Goal: Information Seeking & Learning: Check status

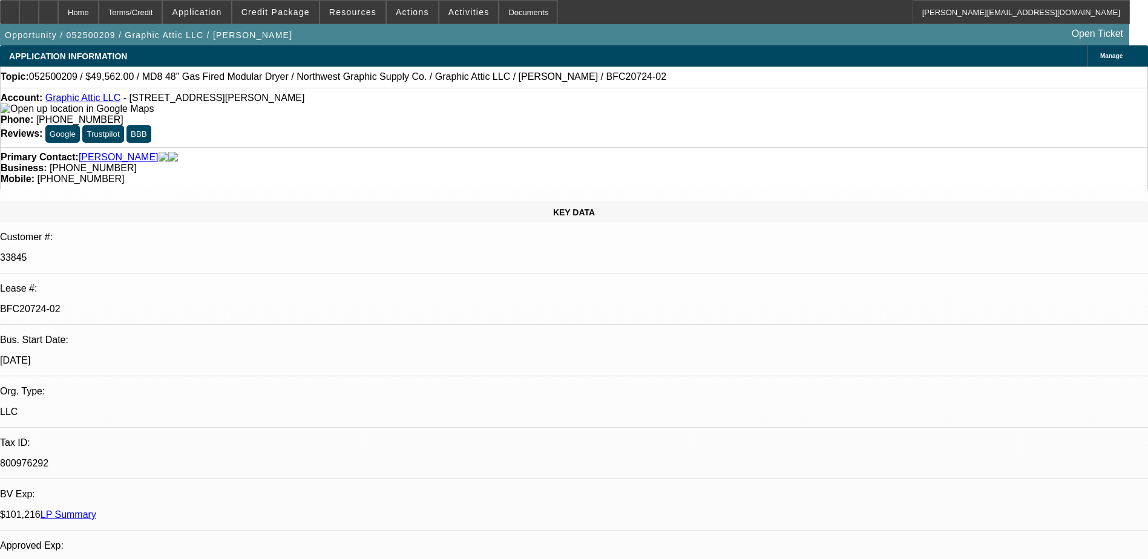
select select "0"
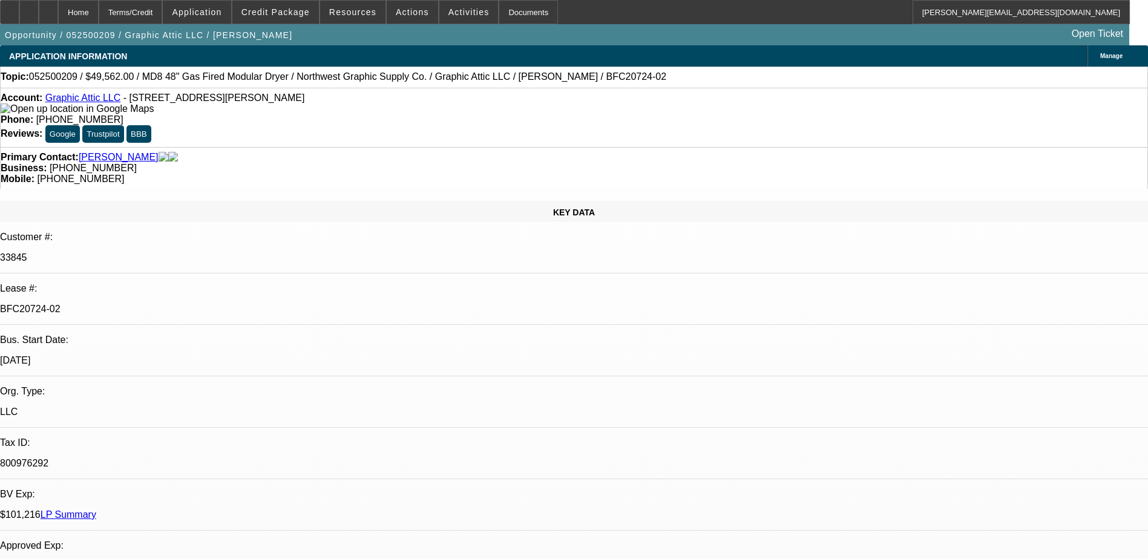
select select "0"
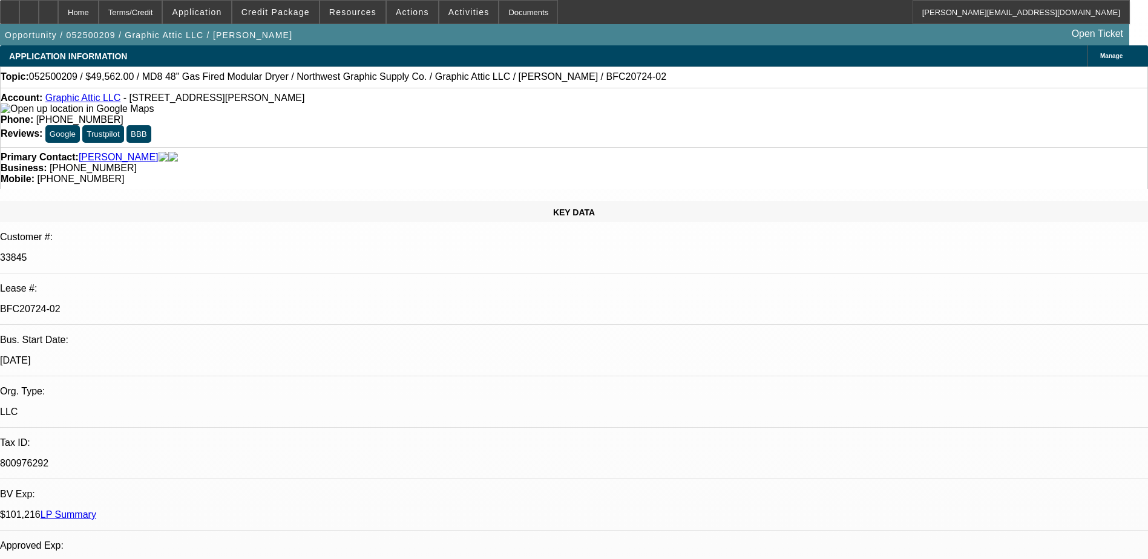
select select "0"
select select "1"
select select "3"
select select "6"
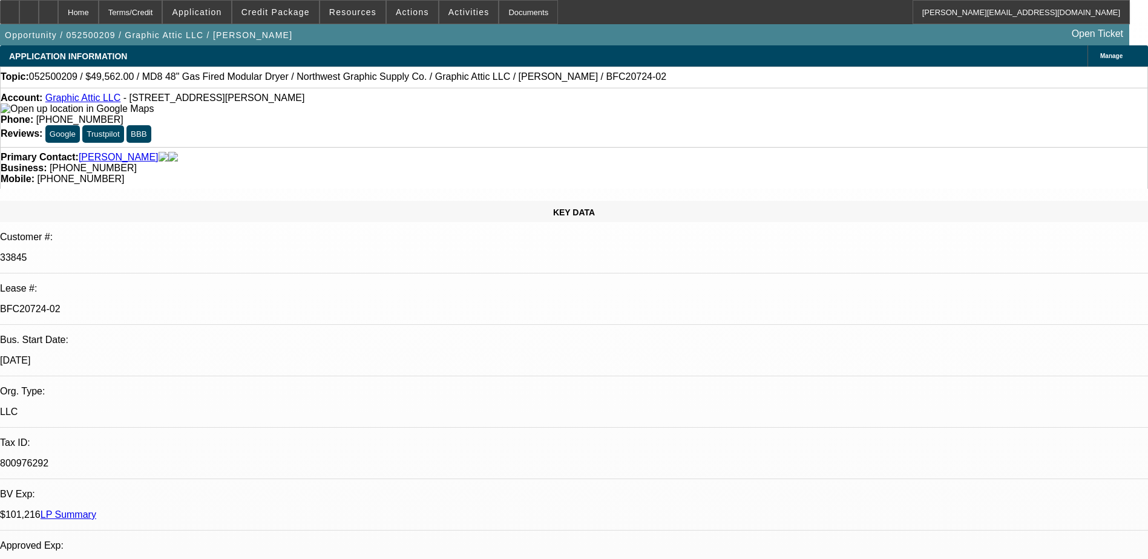
select select "1"
select select "3"
select select "6"
select select "1"
select select "3"
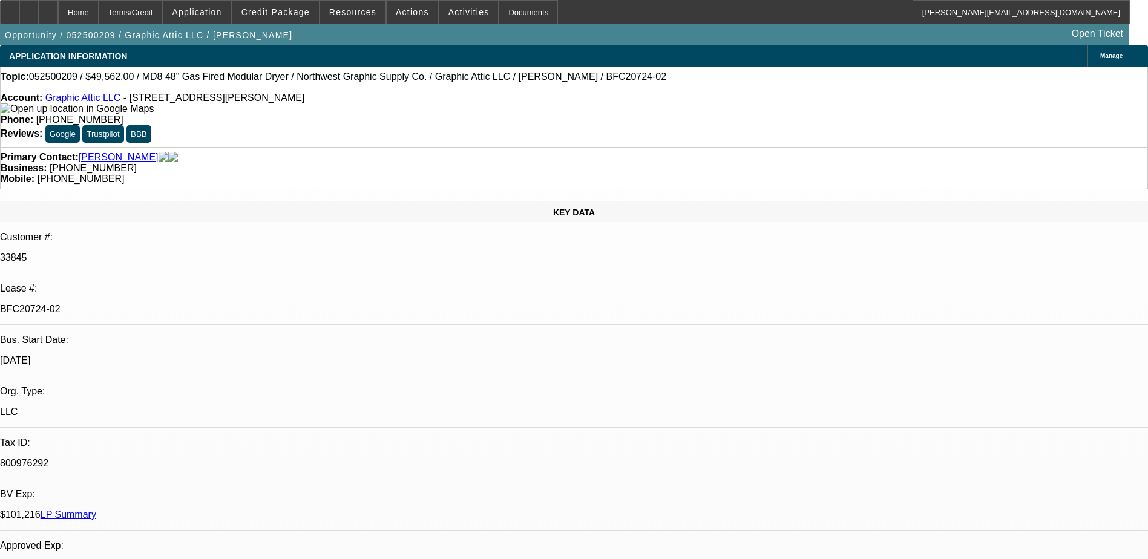
select select "6"
select select "1"
select select "3"
select select "6"
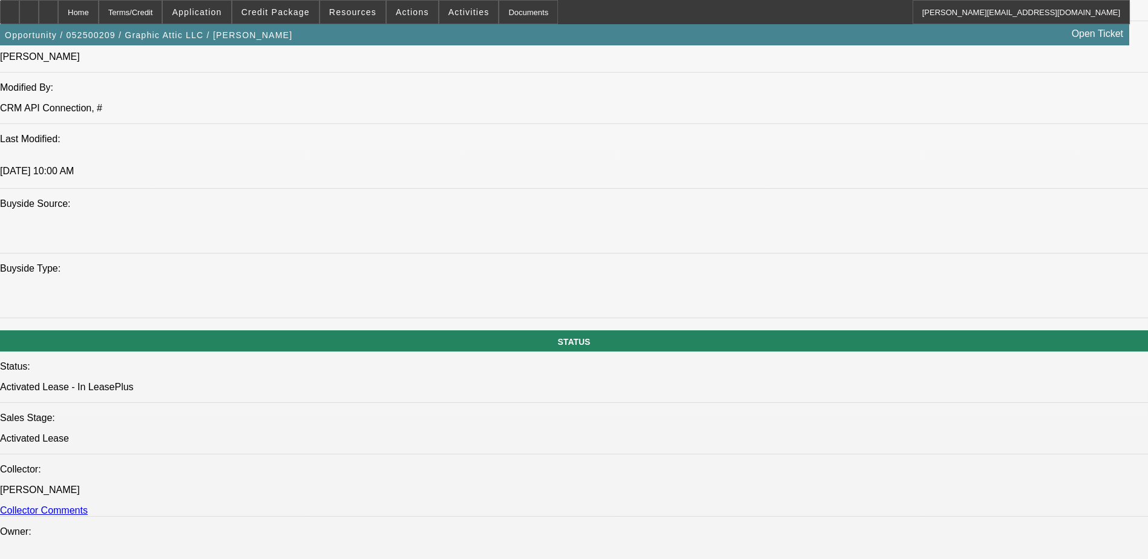
scroll to position [740, 0]
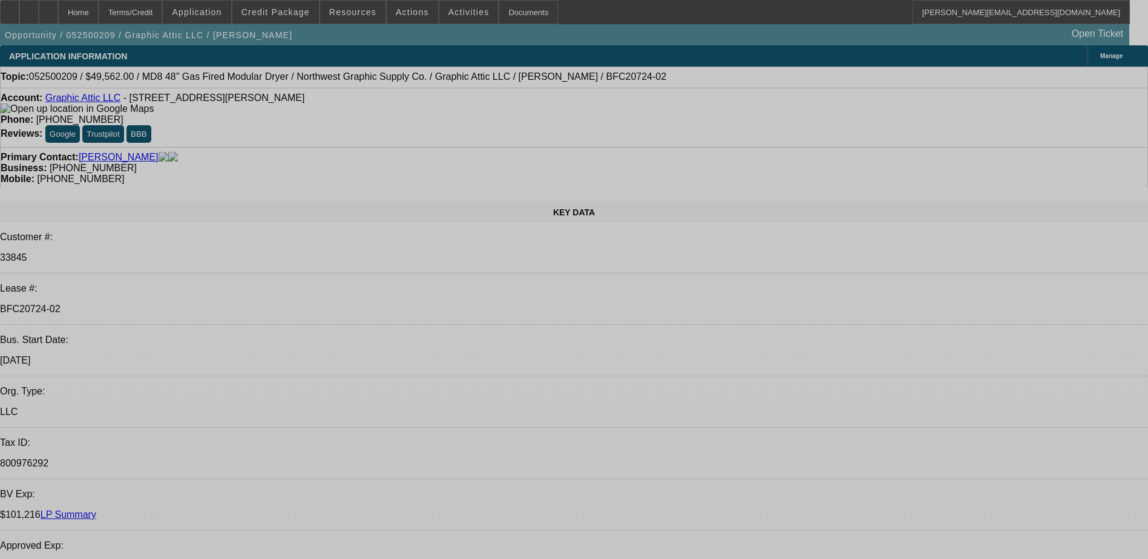
select select "0"
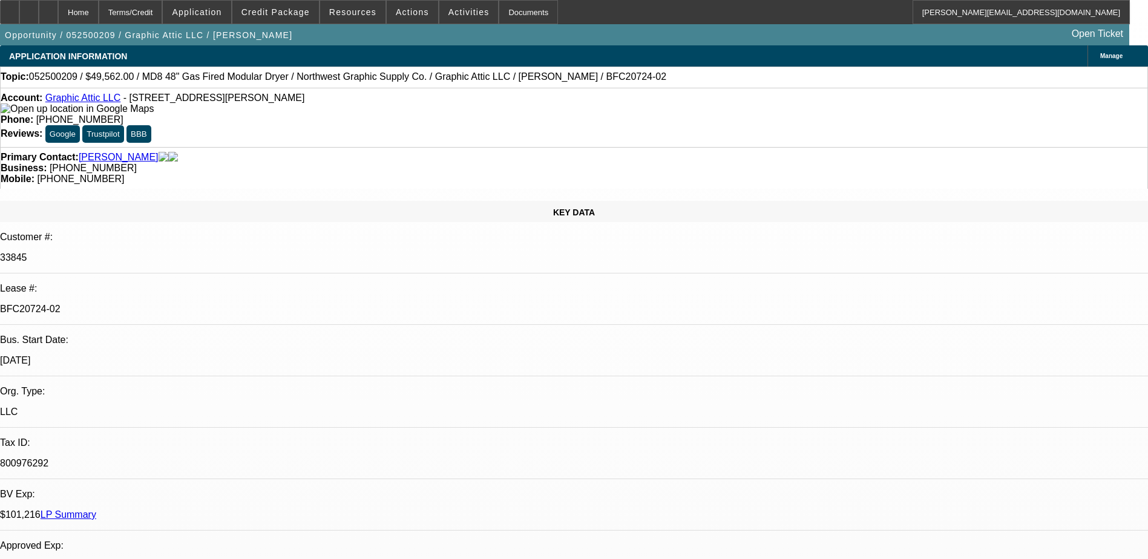
select select "0"
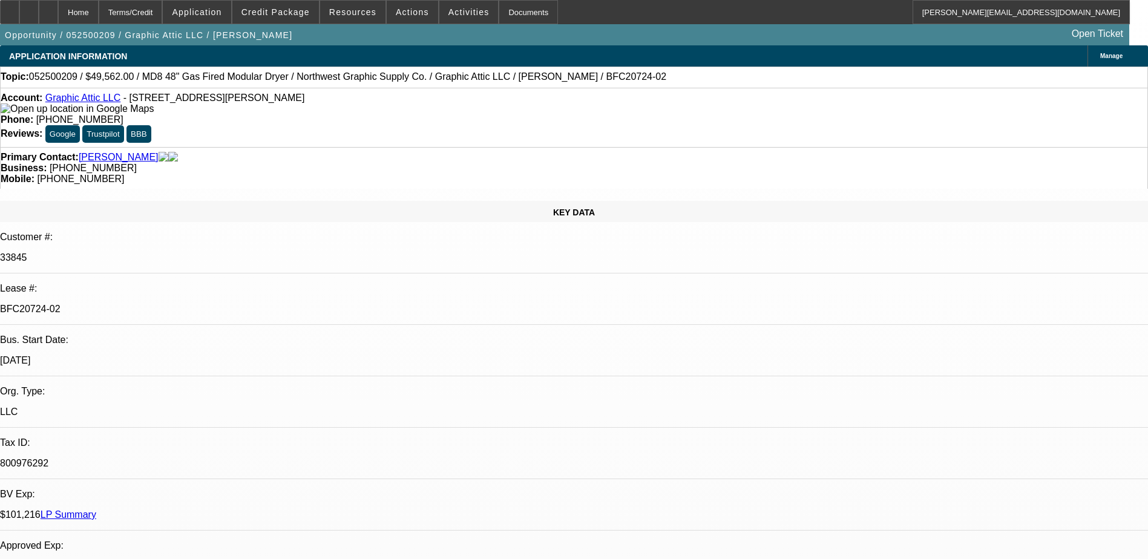
select select "0"
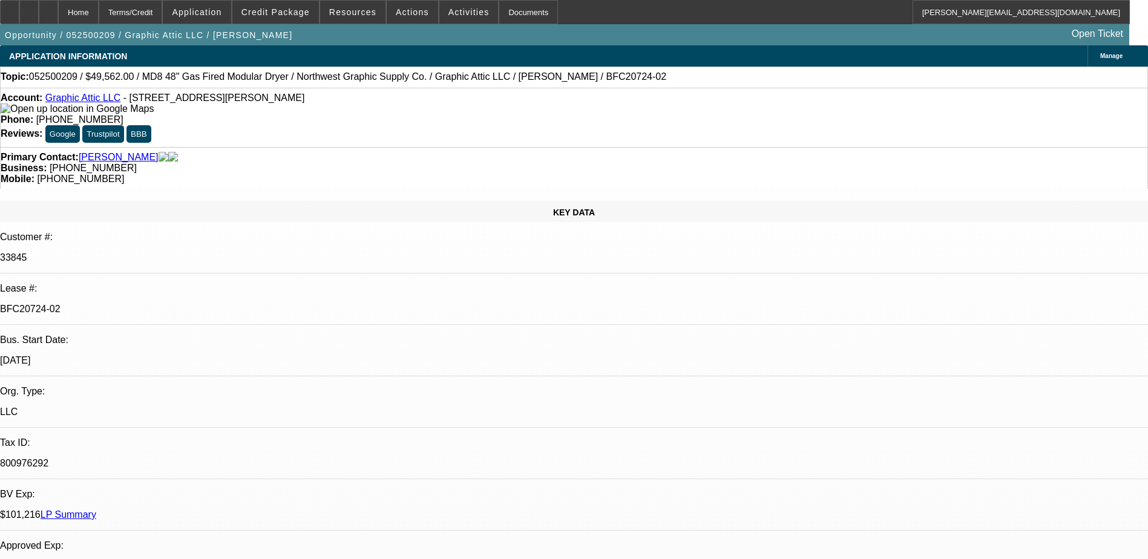
select select "1"
select select "3"
select select "6"
select select "1"
select select "3"
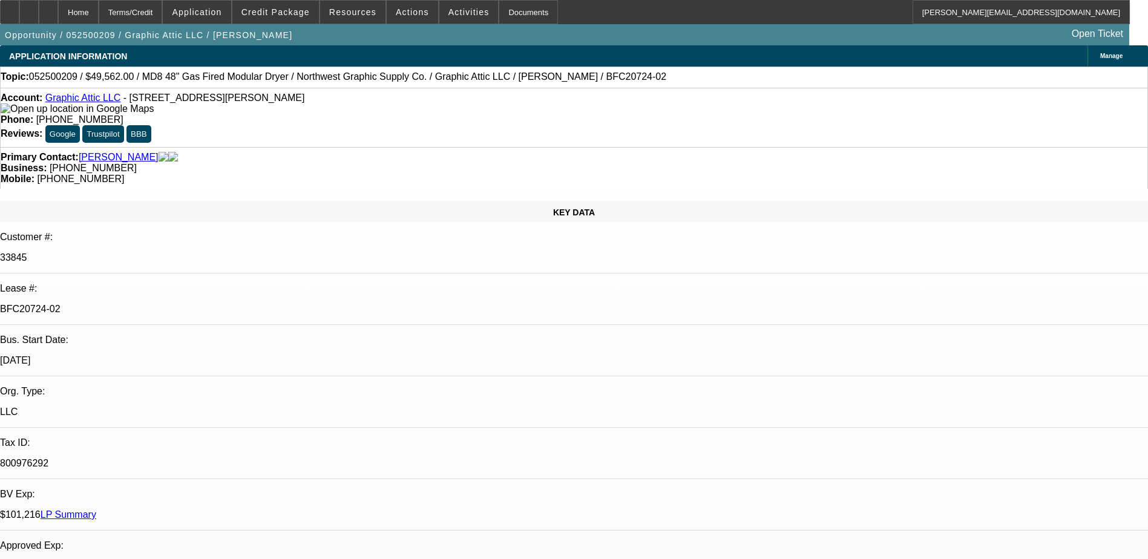
select select "6"
select select "1"
select select "3"
select select "6"
select select "1"
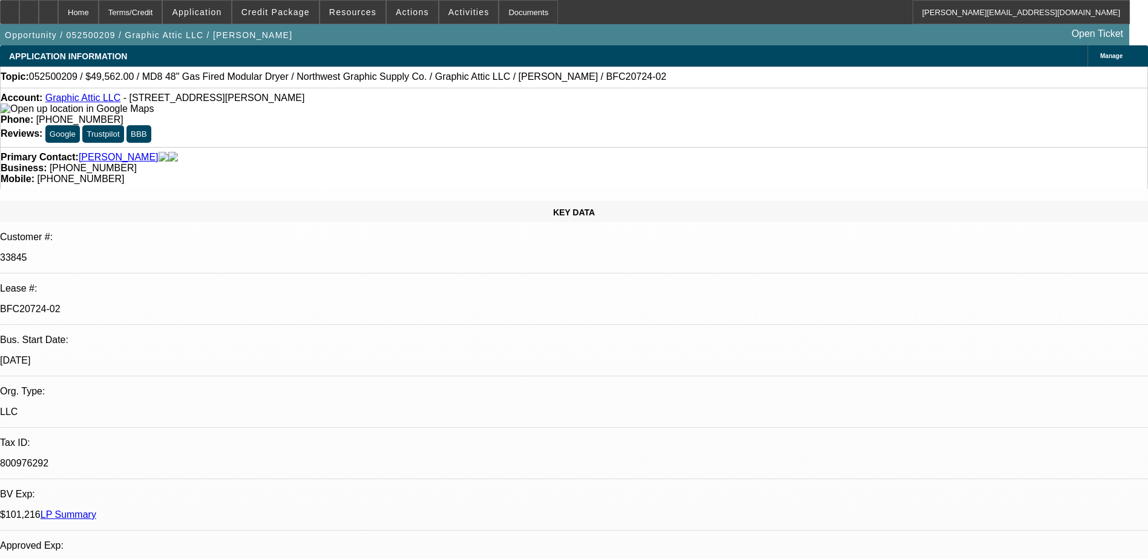
select select "3"
select select "6"
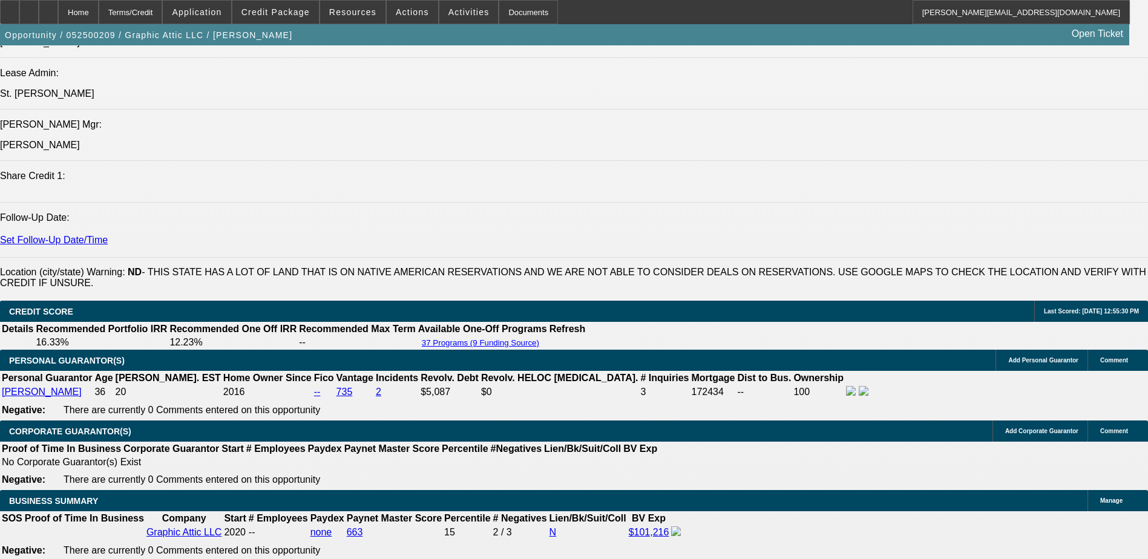
scroll to position [1875, 0]
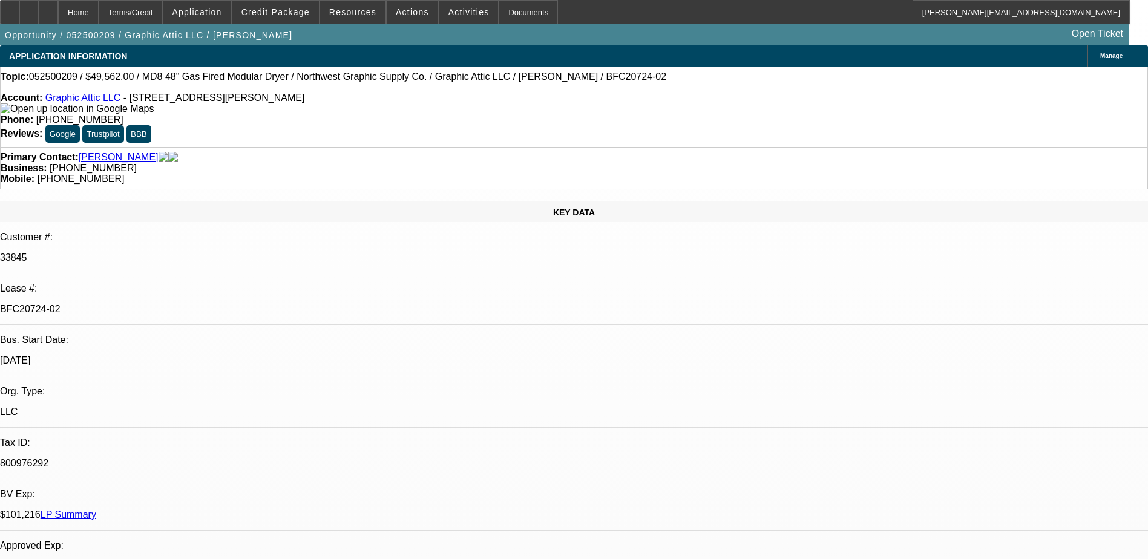
select select "0"
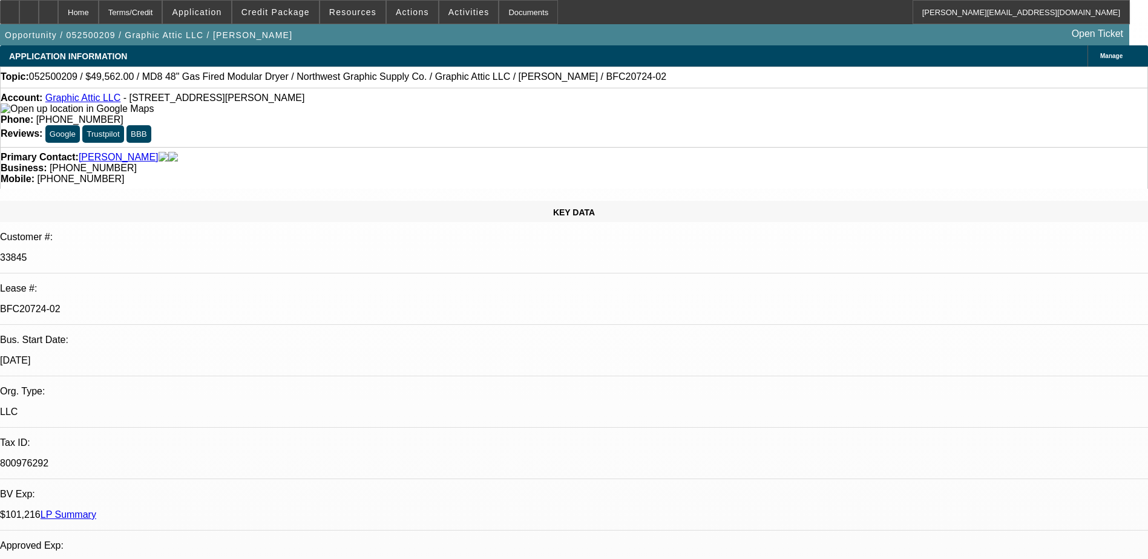
select select "0"
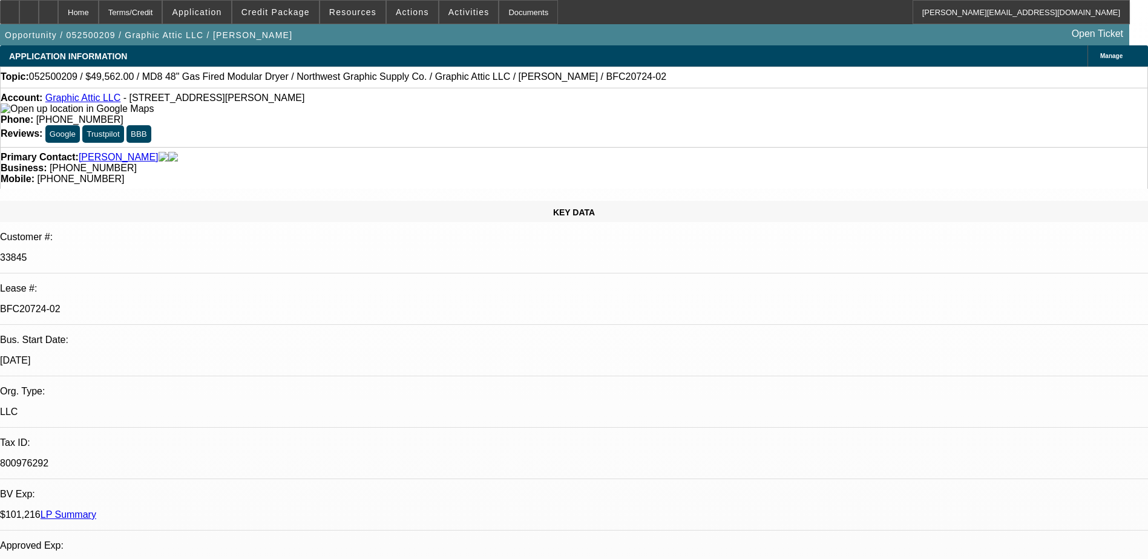
select select "0"
select select "1"
select select "3"
select select "6"
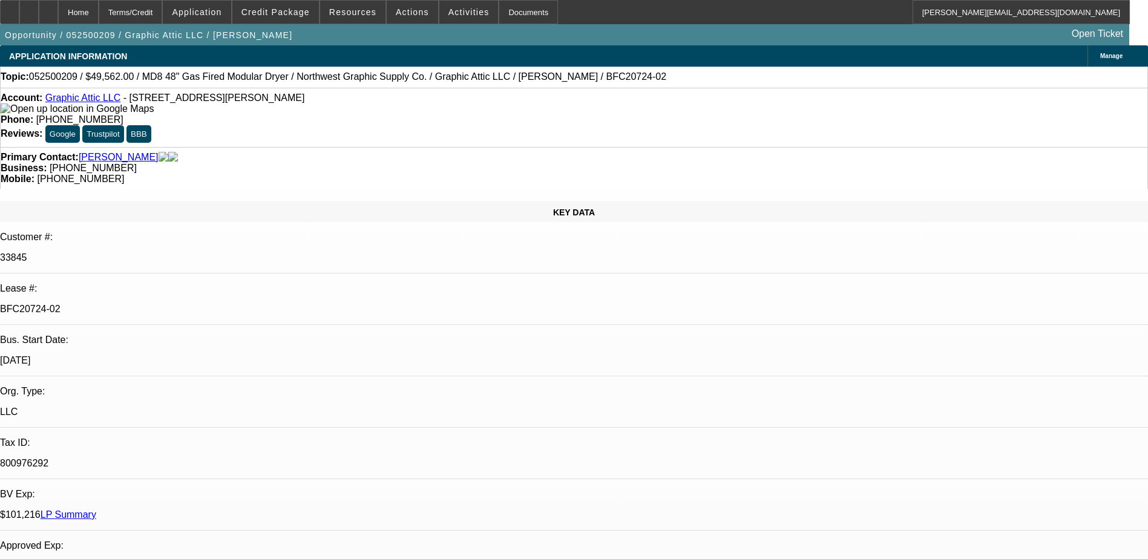
select select "1"
select select "3"
select select "6"
select select "1"
select select "3"
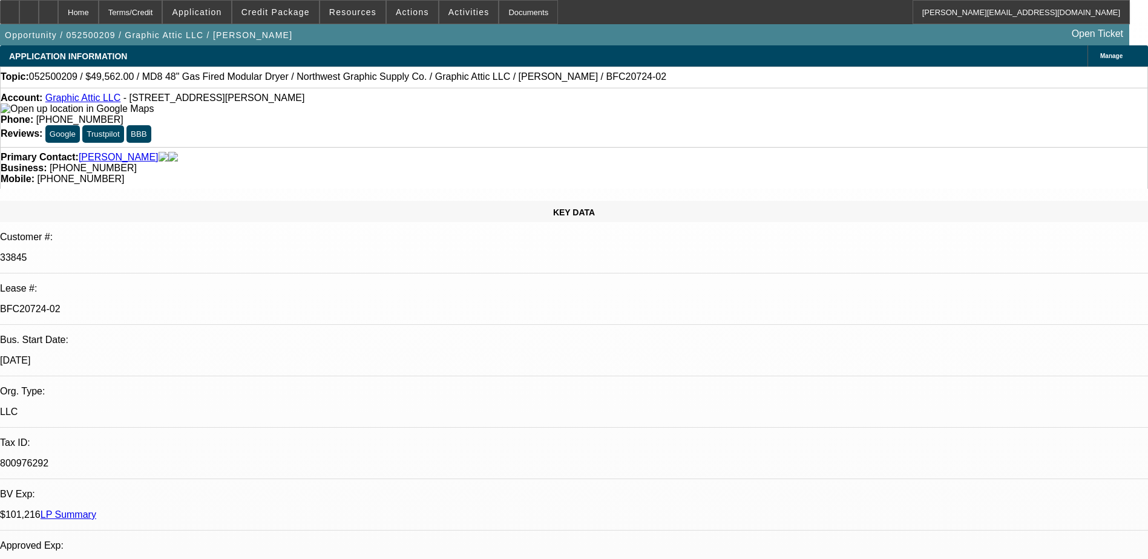
select select "6"
select select "1"
select select "3"
select select "6"
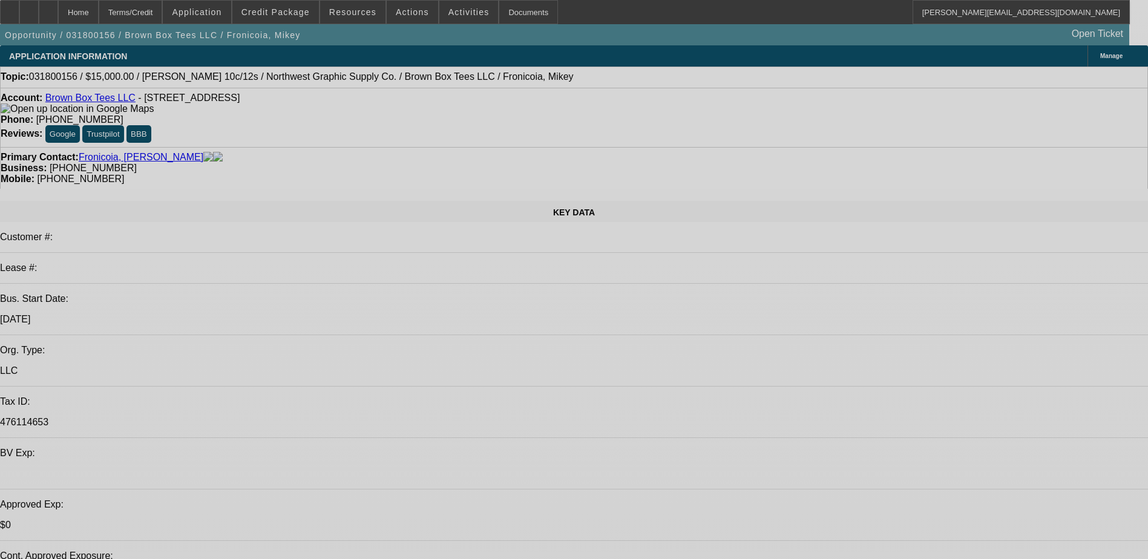
select select "0"
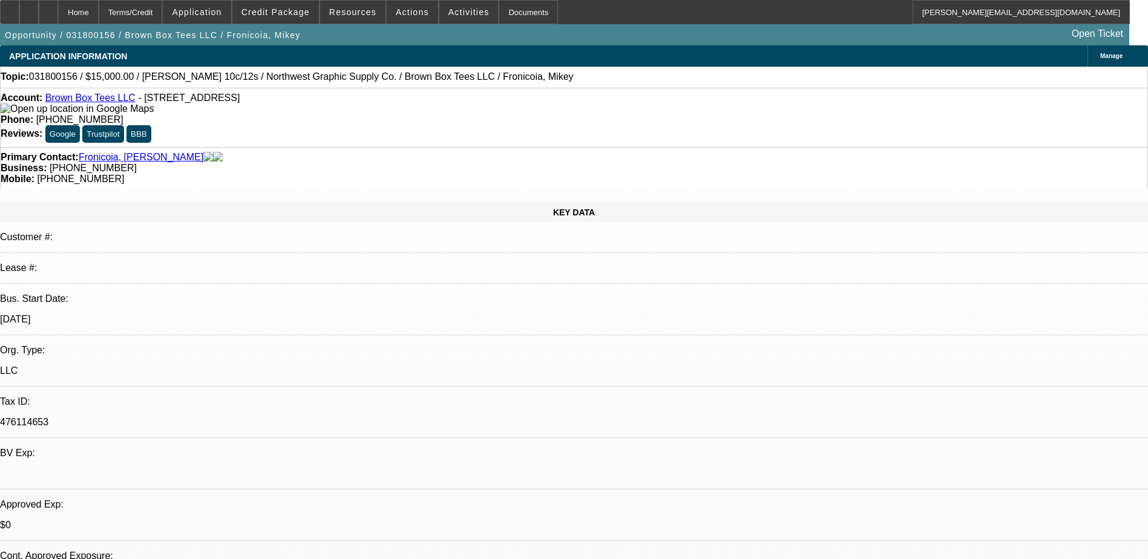
select select "0.1"
select select "0"
select select "0.1"
select select "0"
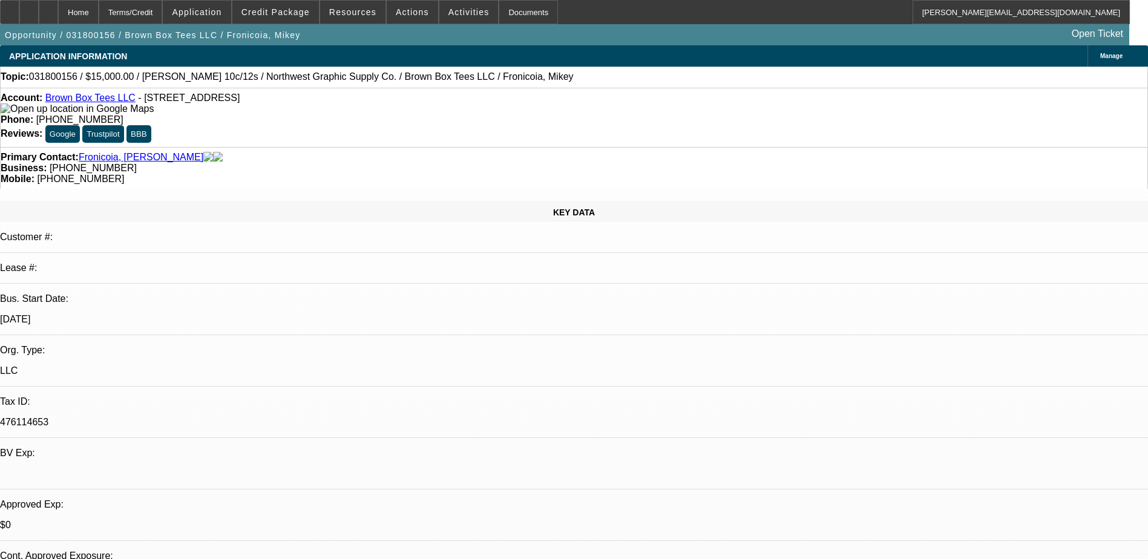
select select "0"
select select "0.1"
select select "0"
select select "0.1"
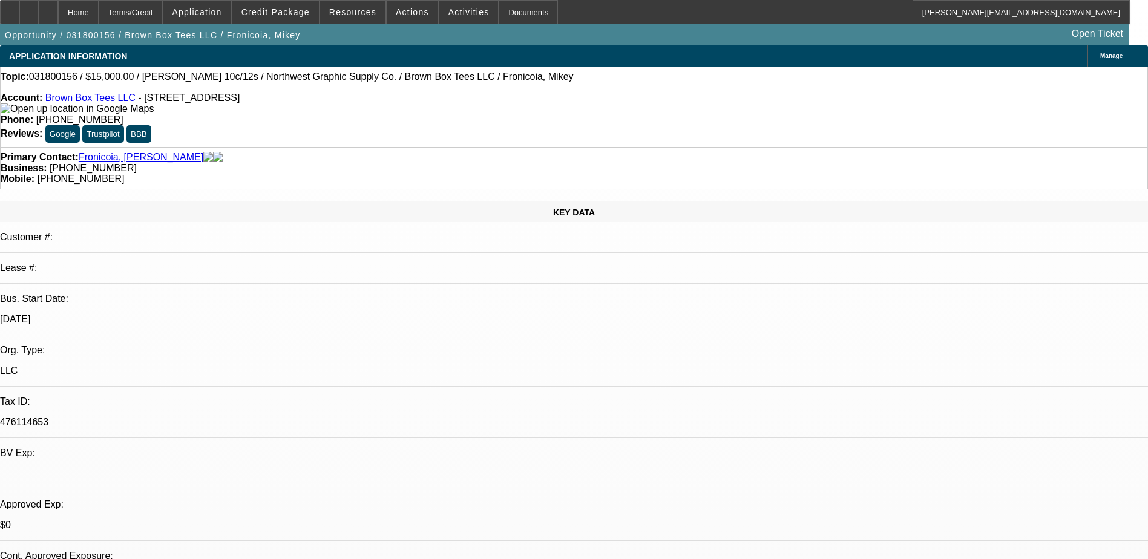
select select "1"
select select "4"
select select "1"
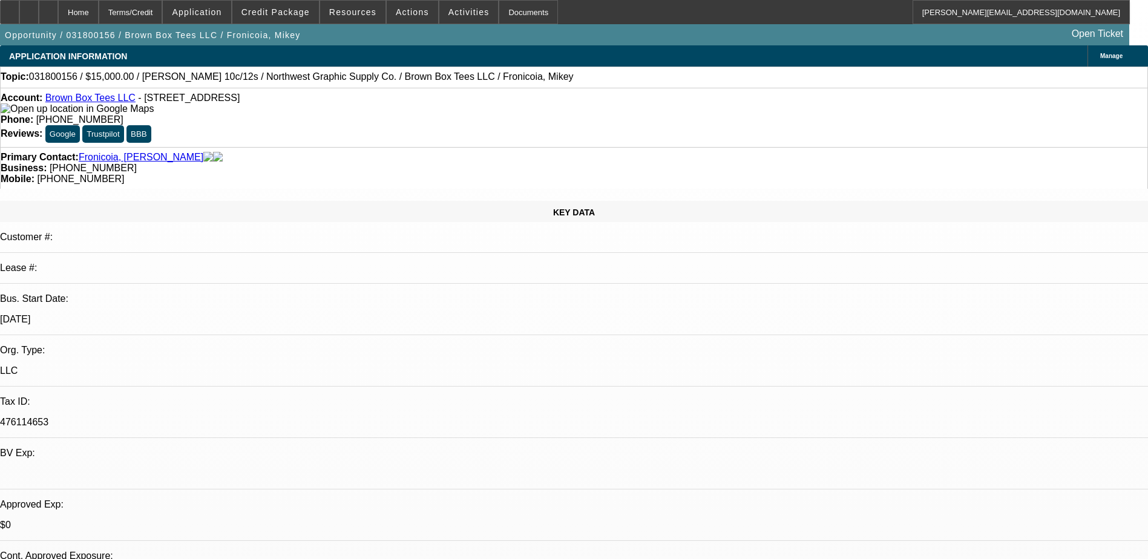
select select "4"
select select "1"
select select "4"
select select "1"
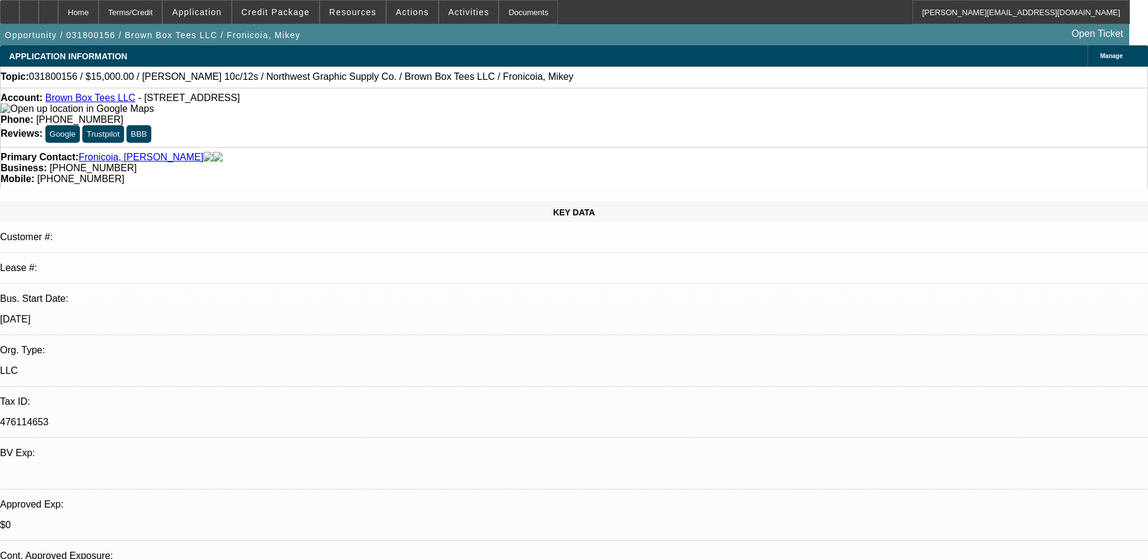
select select "1"
select select "4"
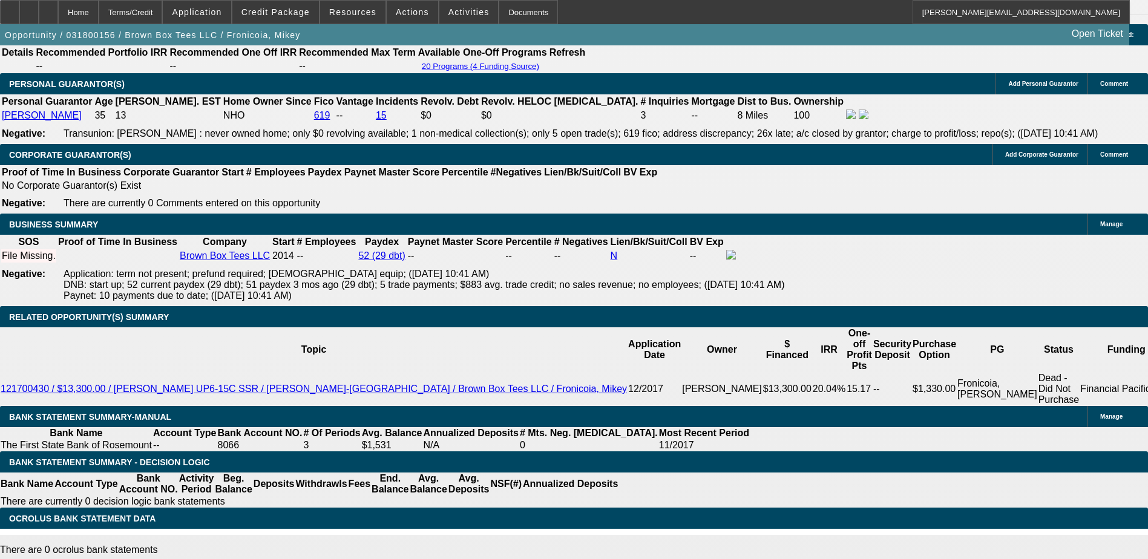
scroll to position [390, 0]
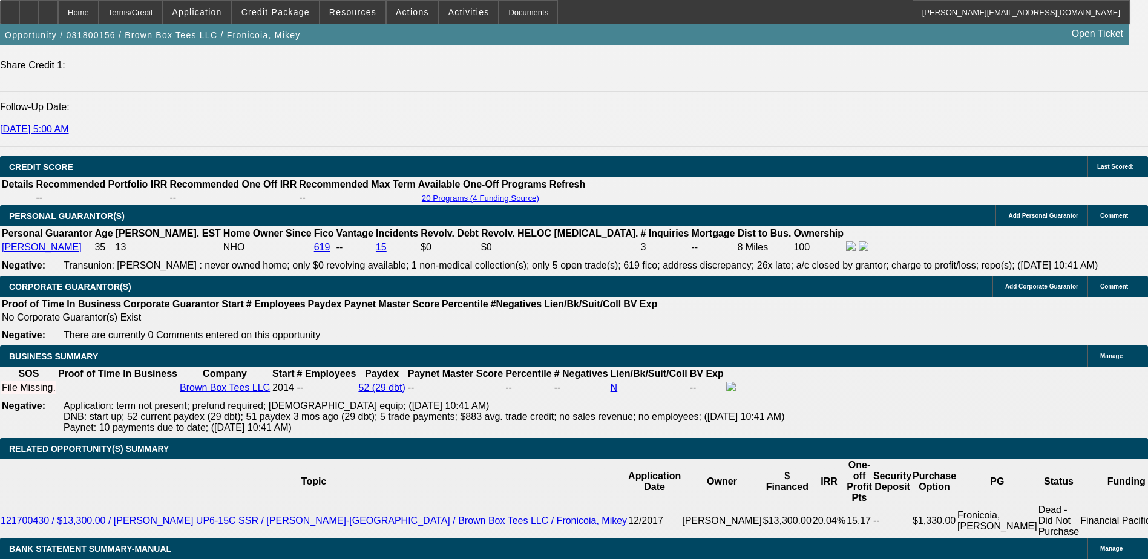
scroll to position [1601, 0]
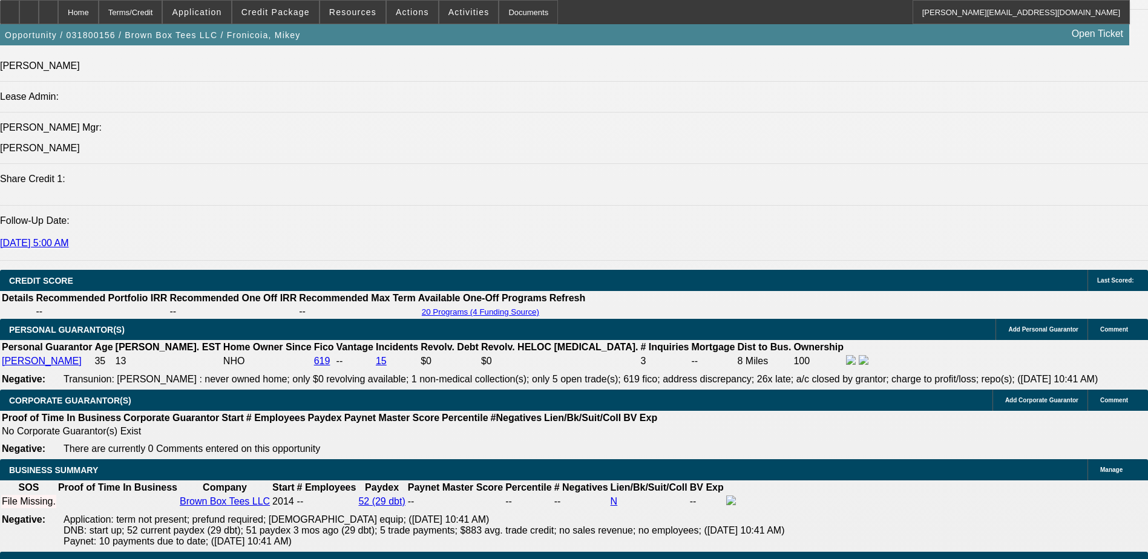
scroll to position [1601, 0]
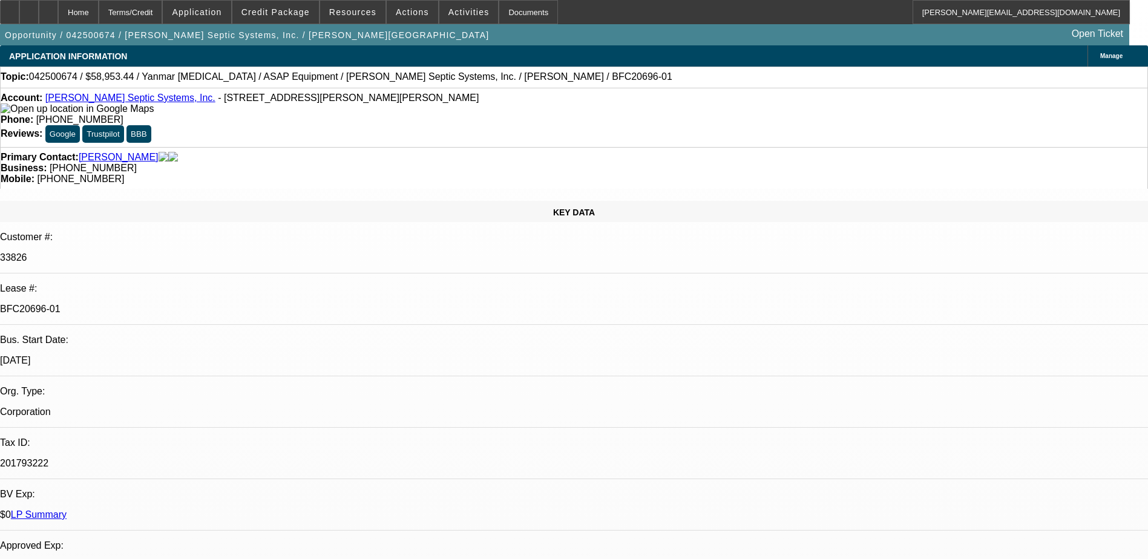
select select "0"
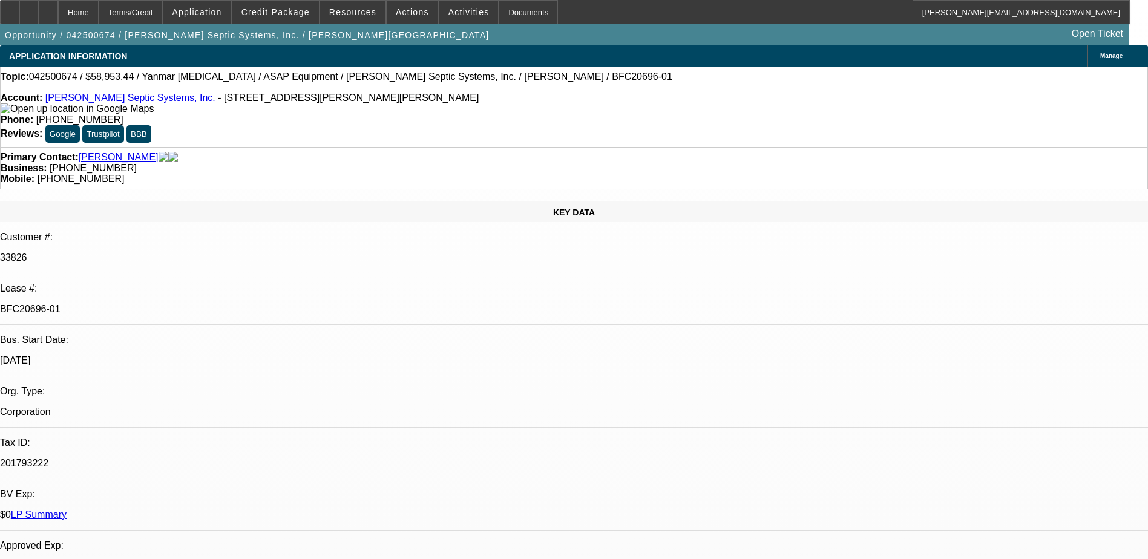
select select "0"
select select "2"
select select "0"
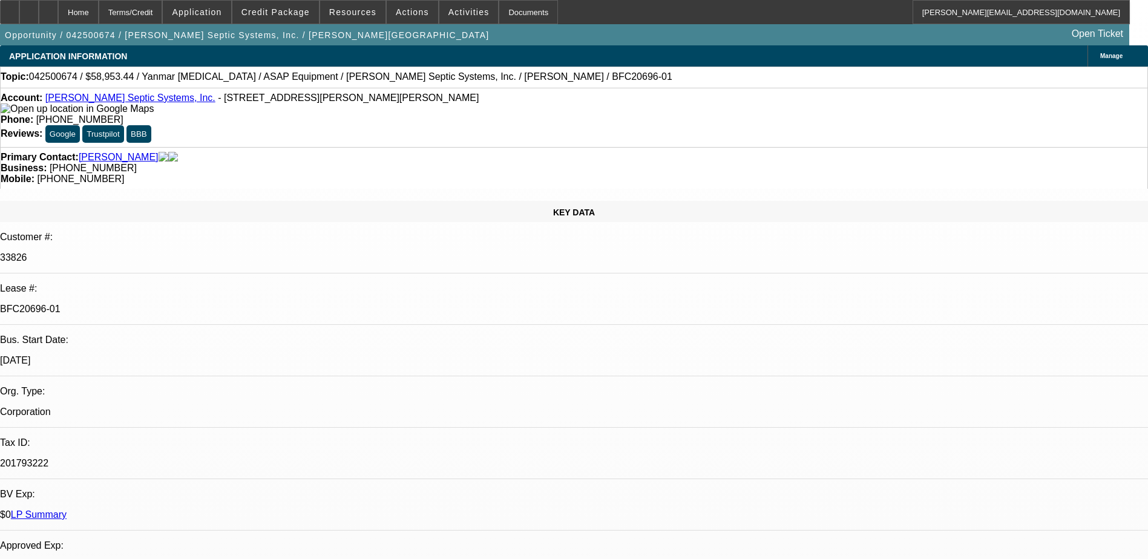
select select "0"
select select "1"
select select "3"
select select "6"
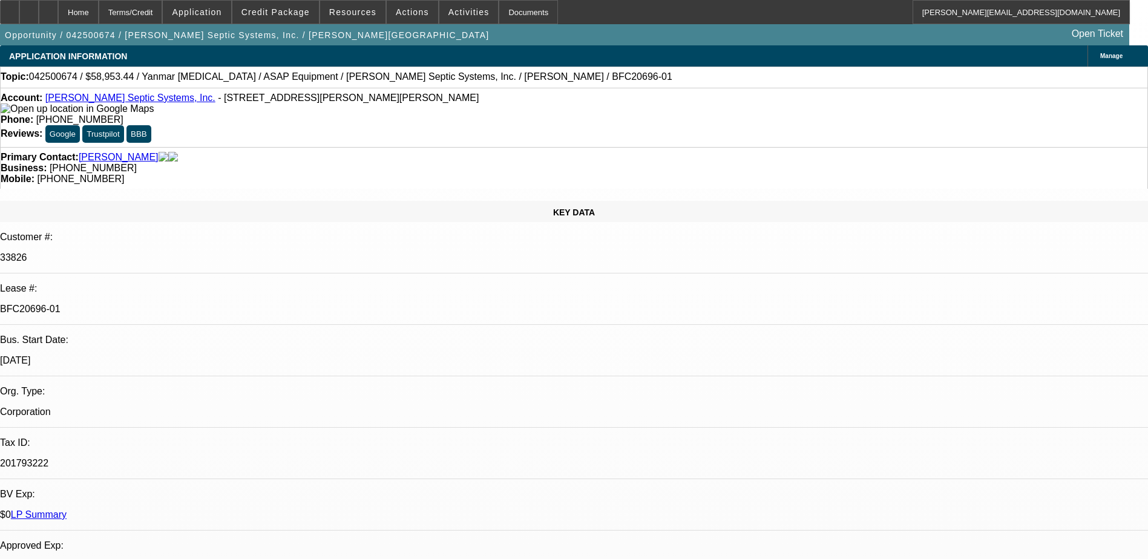
select select "1"
select select "2"
select select "6"
select select "1"
select select "2"
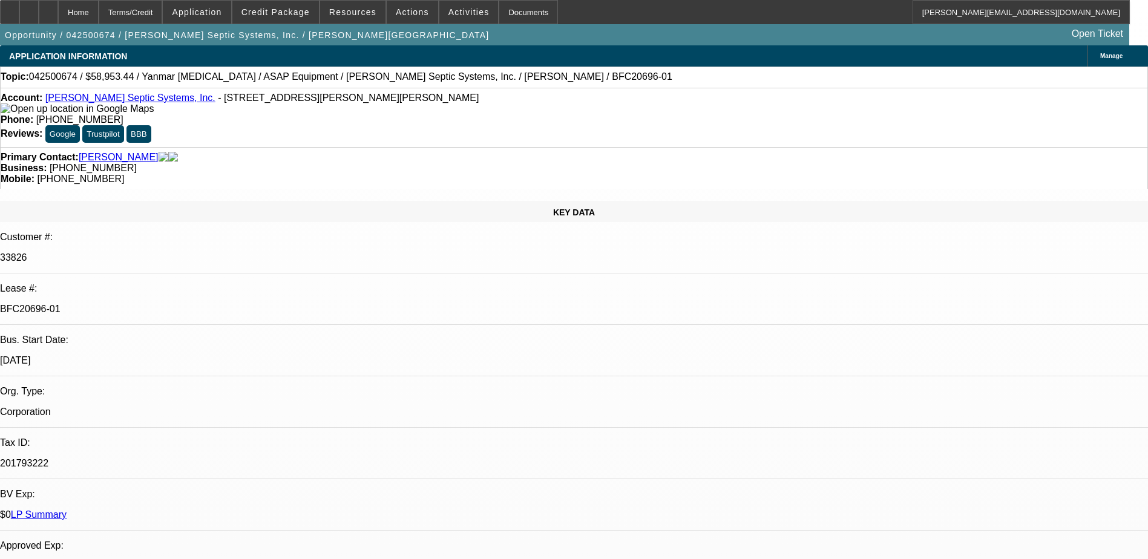
select select "6"
select select "1"
select select "2"
select select "6"
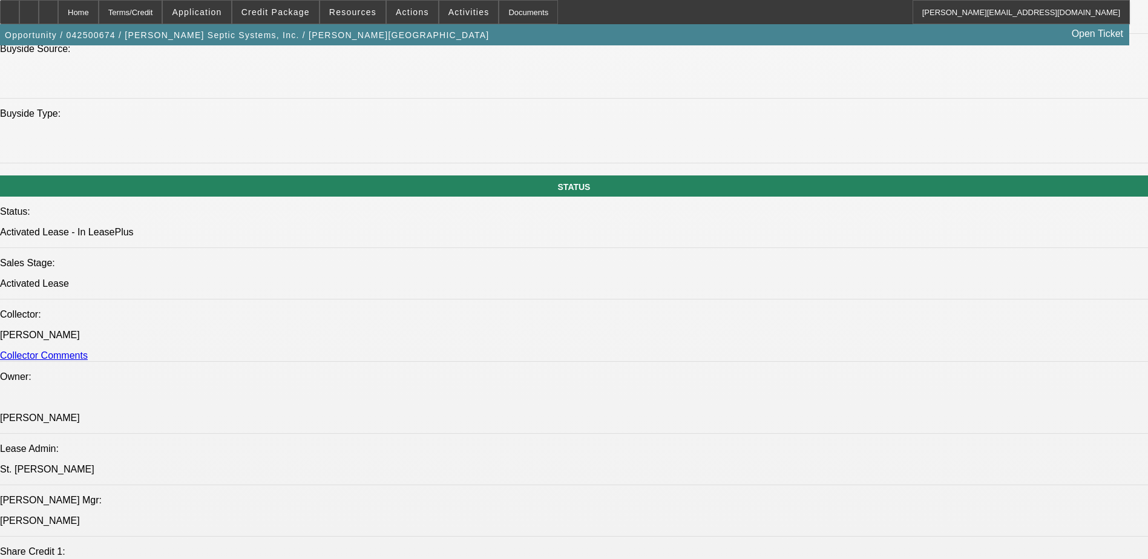
scroll to position [1228, 0]
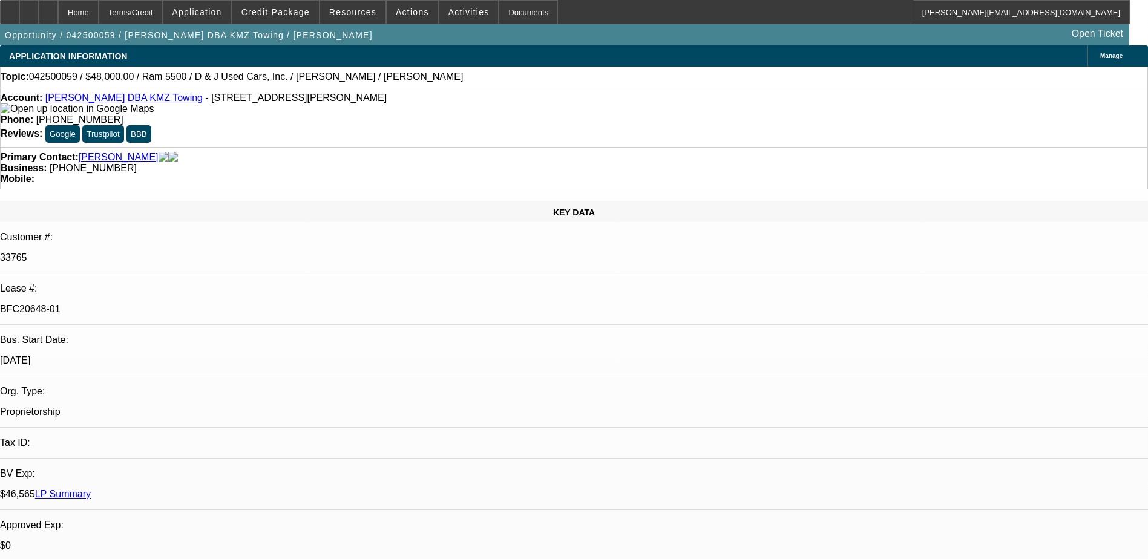
select select "0"
select select "2"
select select "0.1"
select select "0"
select select "2"
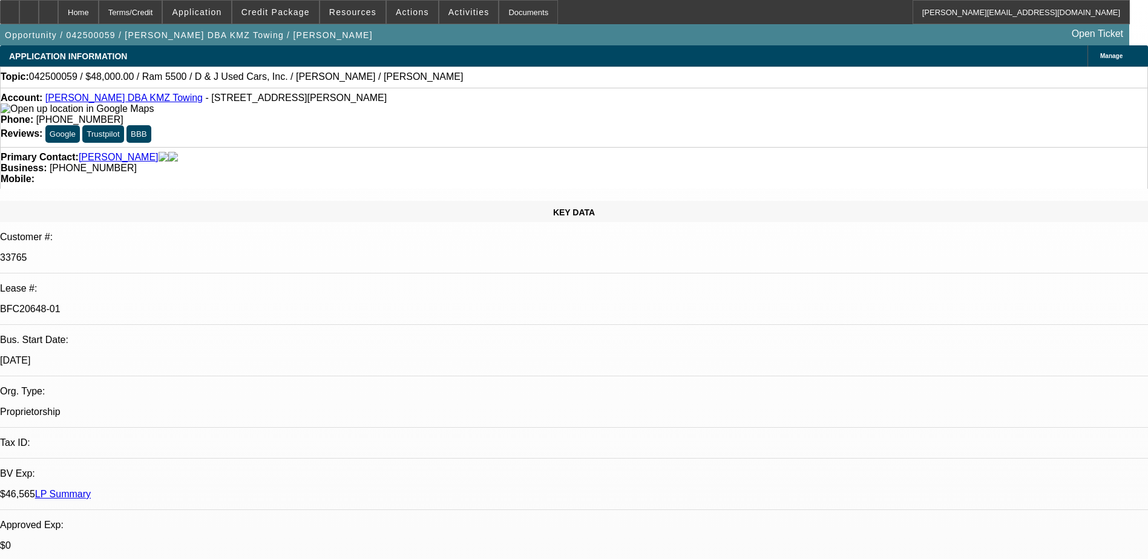
select select "0.1"
select select "0"
select select "0.1"
select select "0"
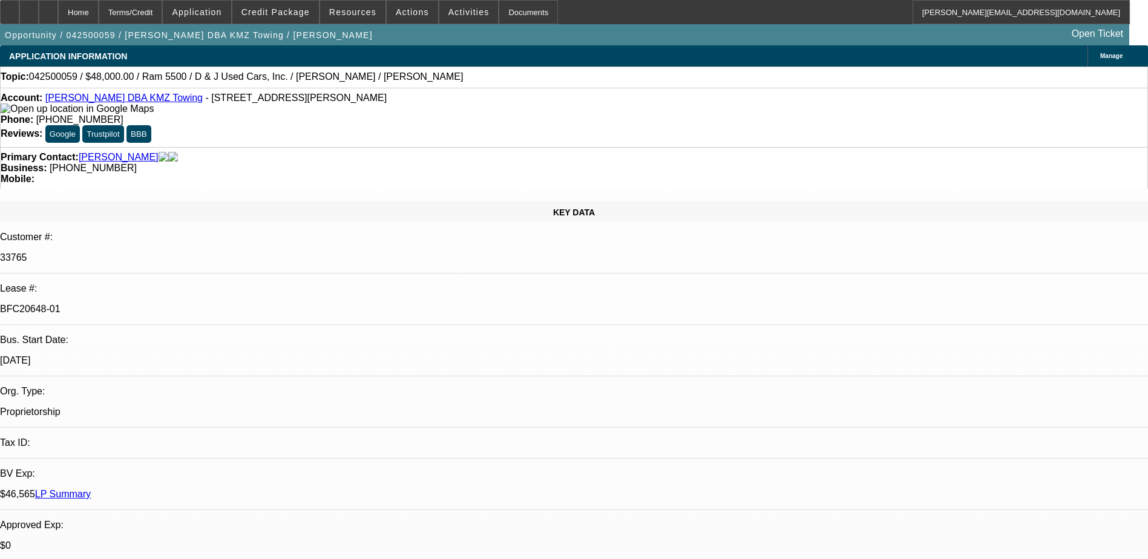
select select "2"
select select "0.1"
select select "1"
select select "2"
select select "4"
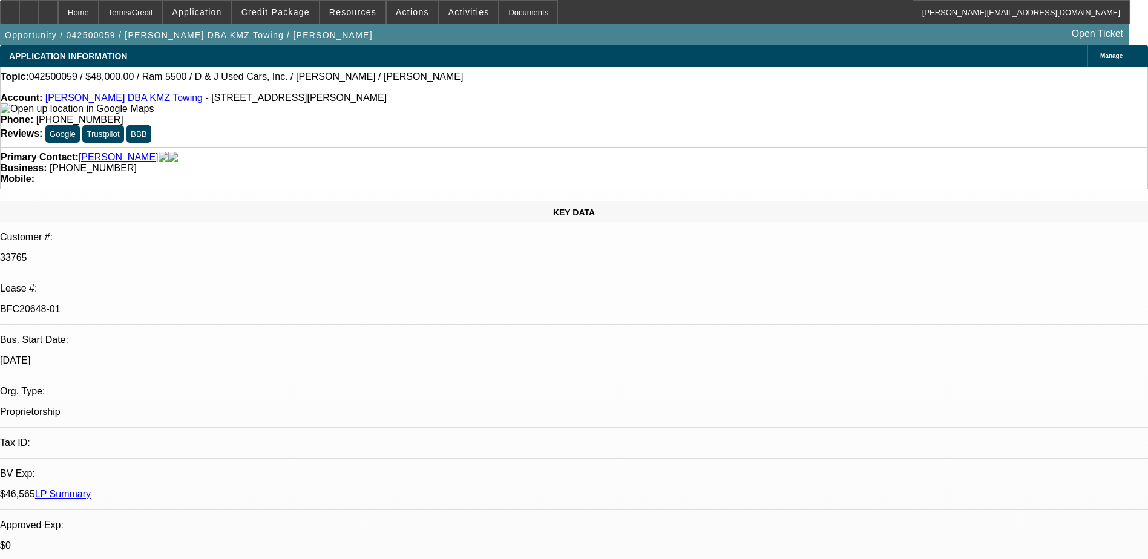
select select "1"
select select "2"
select select "4"
select select "1"
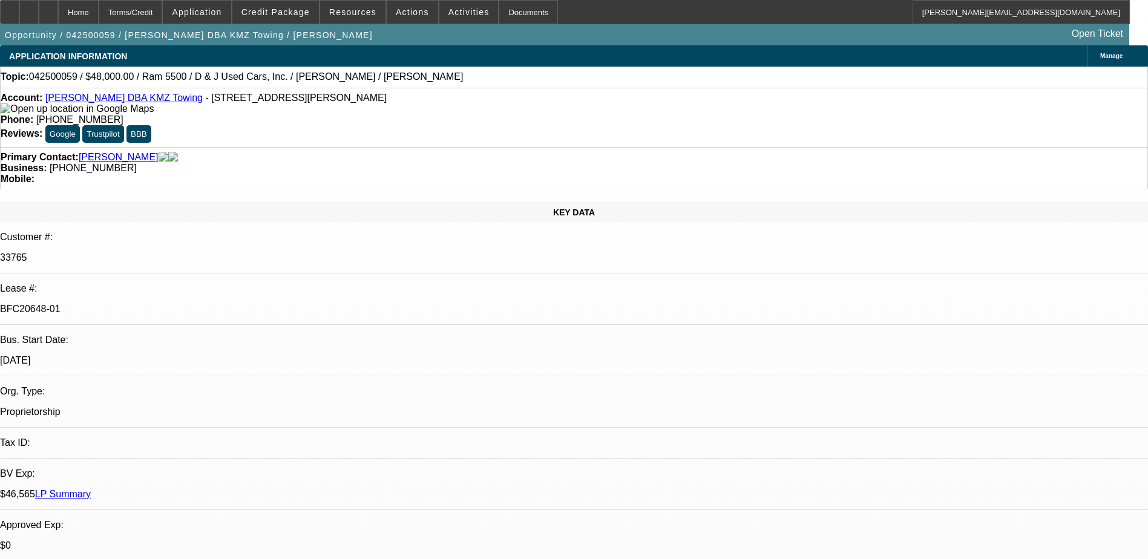
select select "4"
select select "1"
select select "2"
select select "4"
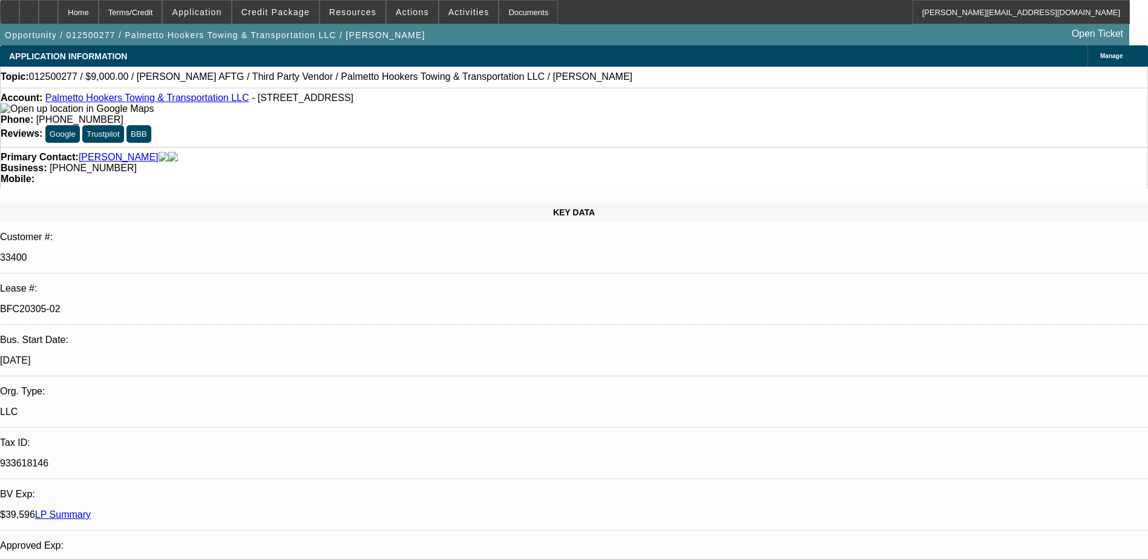
select select "0"
select select "2"
select select "0"
select select "6"
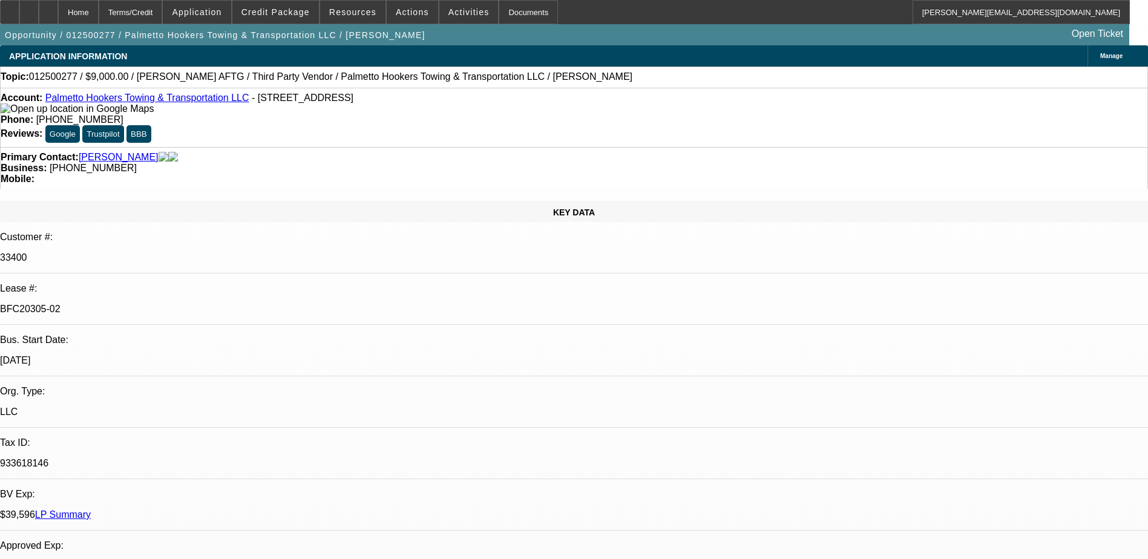
select select "0"
select select "2"
select select "0"
select select "6"
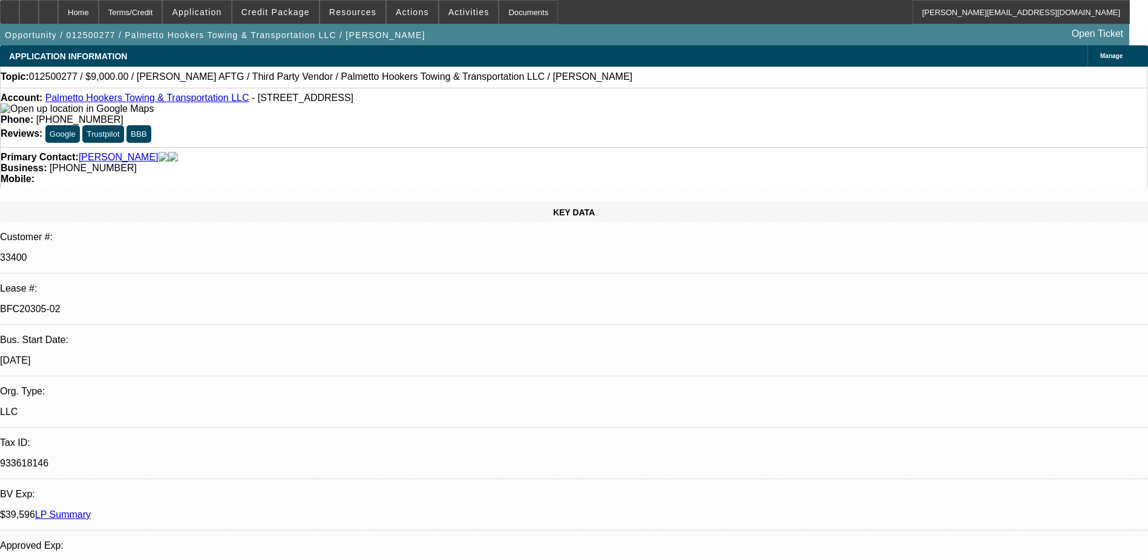
scroll to position [1402, 0]
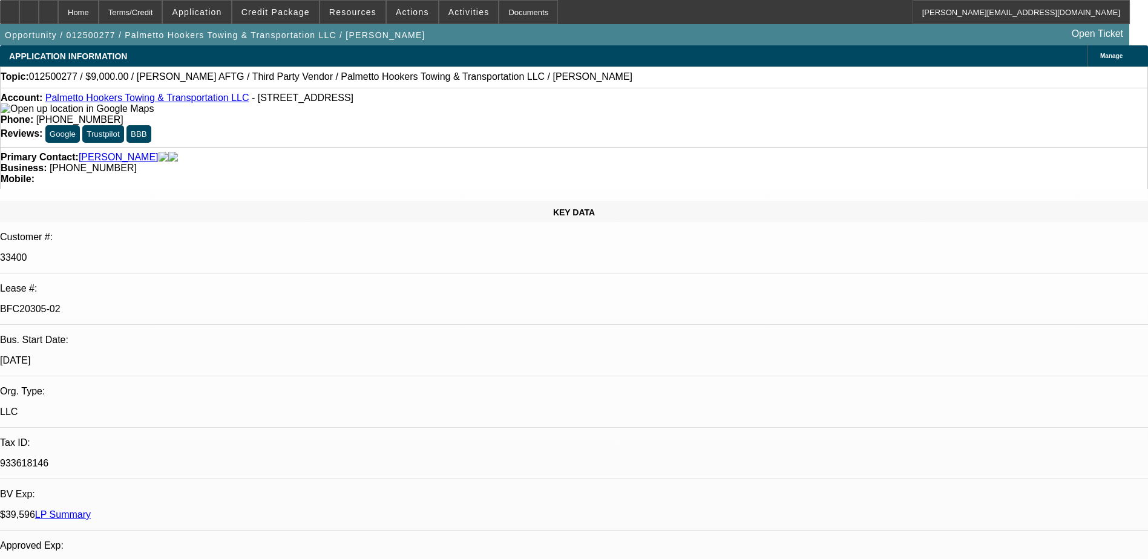
scroll to position [1281, 0]
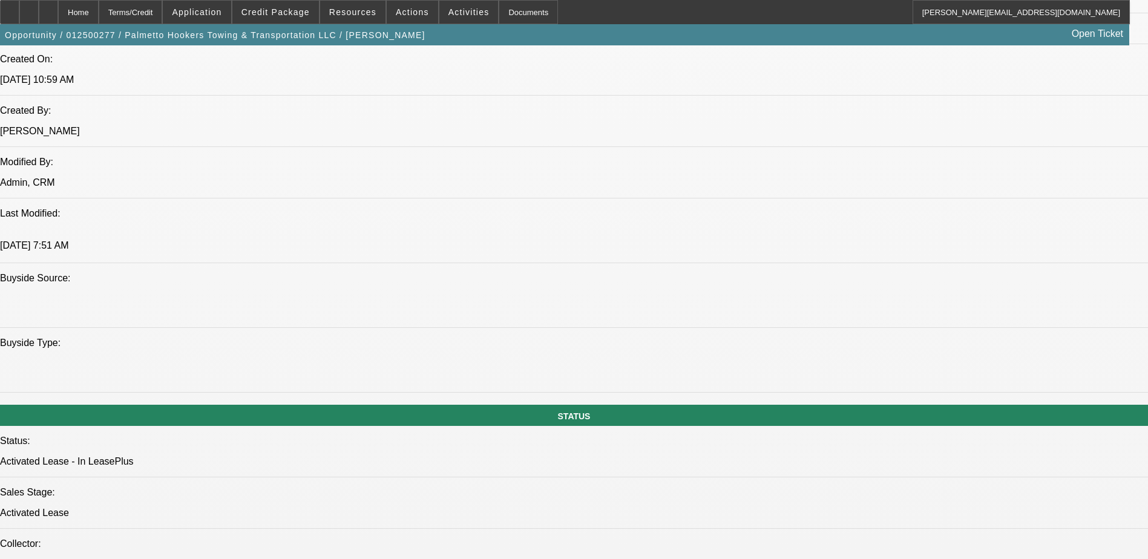
scroll to position [1210, 0]
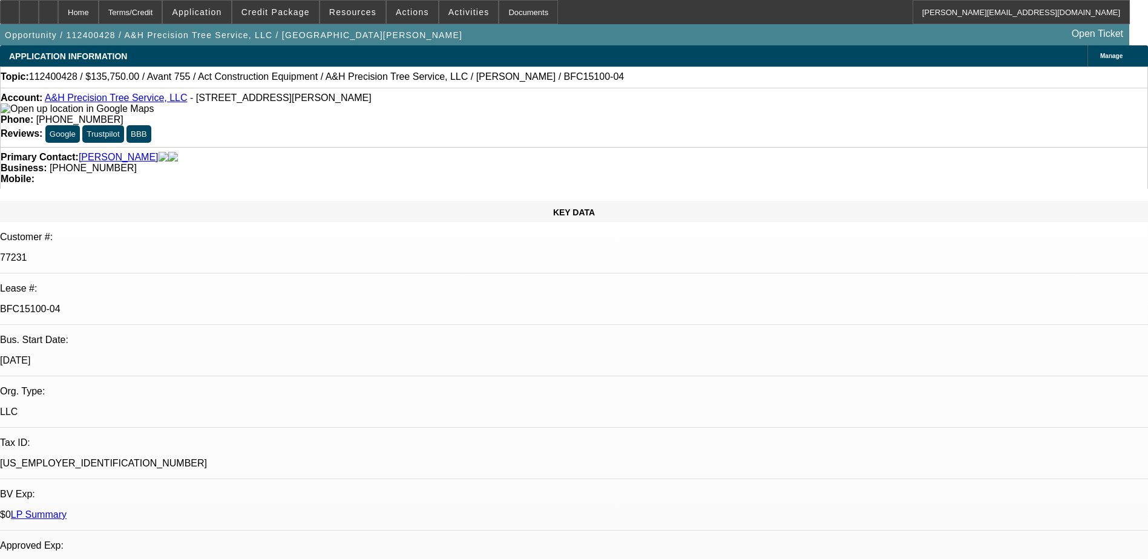
select select "0"
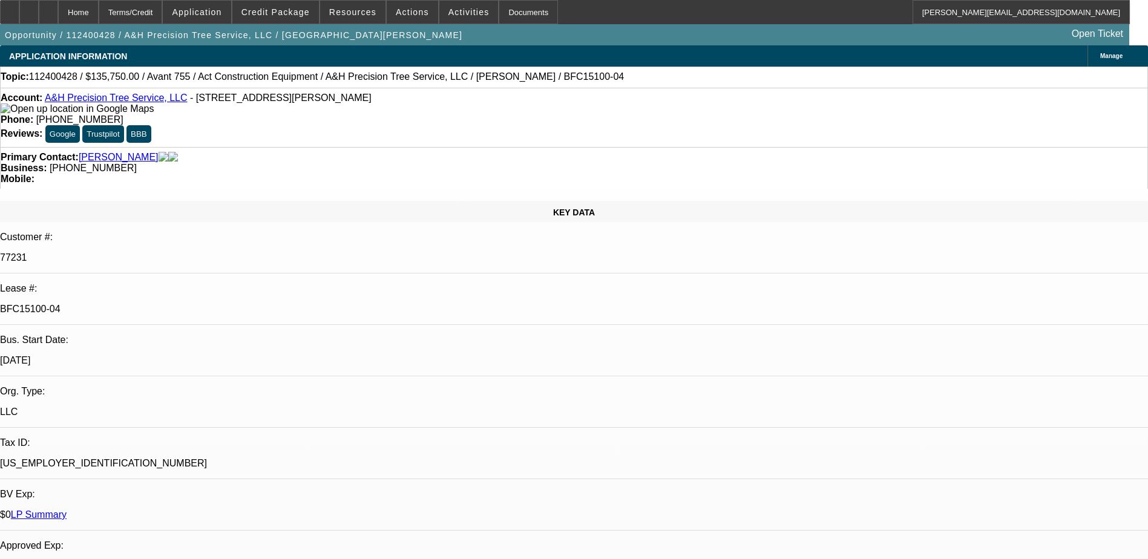
select select "0"
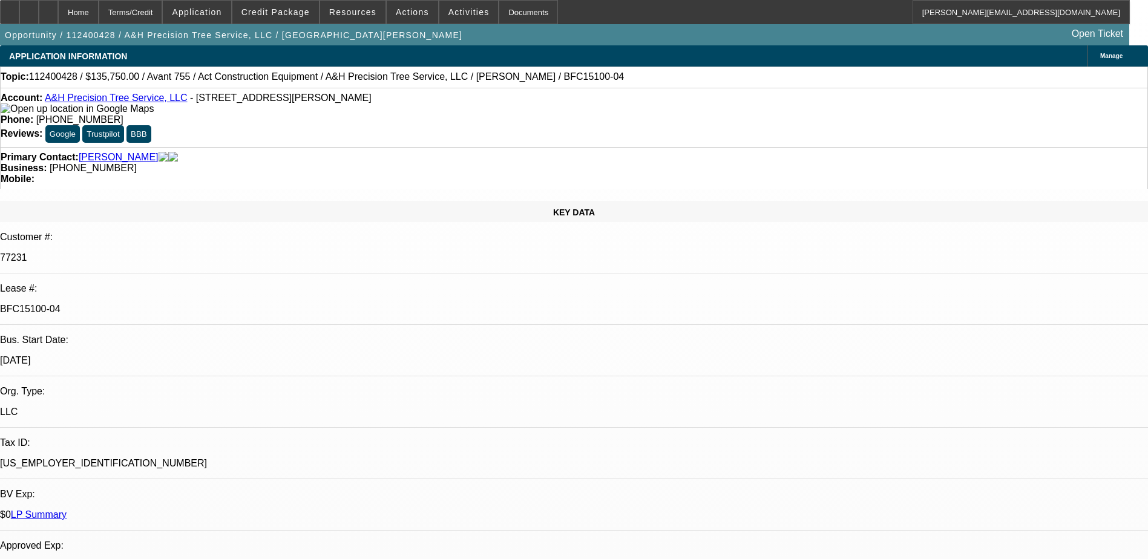
select select "0"
select select "1"
select select "6"
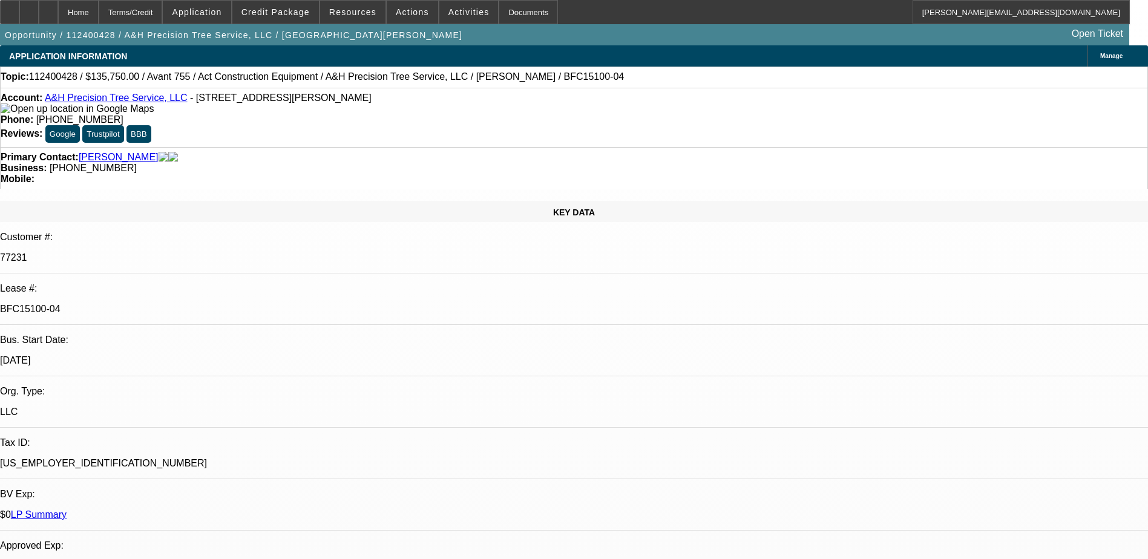
select select "1"
select select "3"
select select "6"
select select "1"
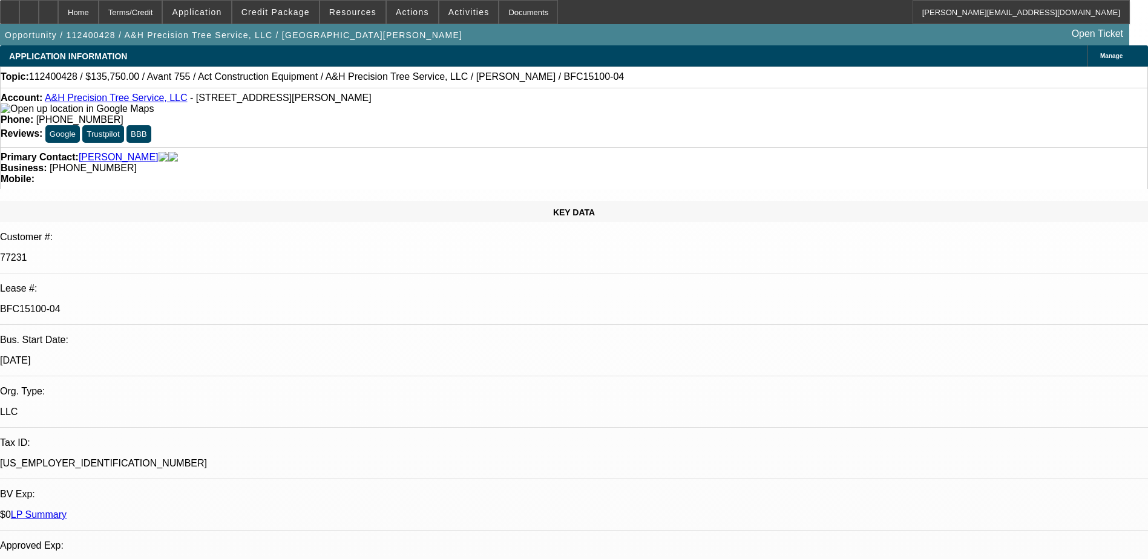
select select "6"
select select "1"
select select "3"
select select "6"
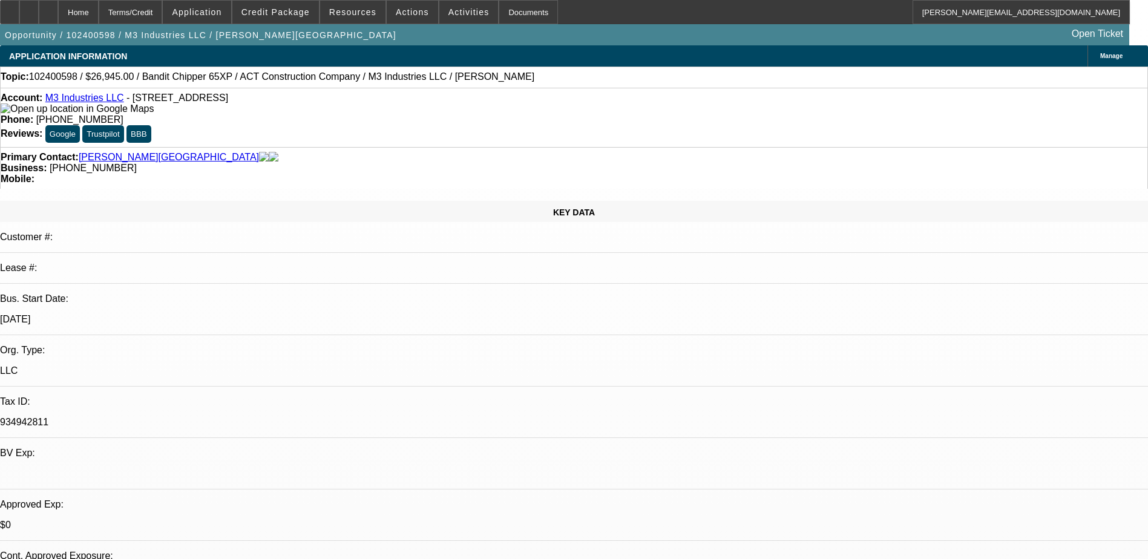
select select "0.15"
select select "2"
select select "0"
select select "6"
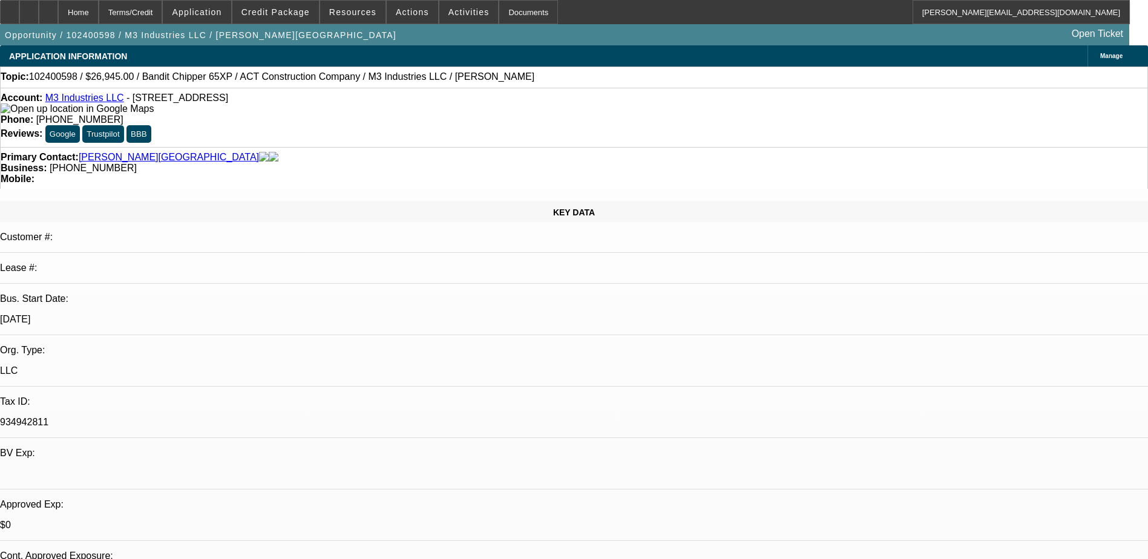
select select "0.15"
select select "2"
select select "0"
select select "6"
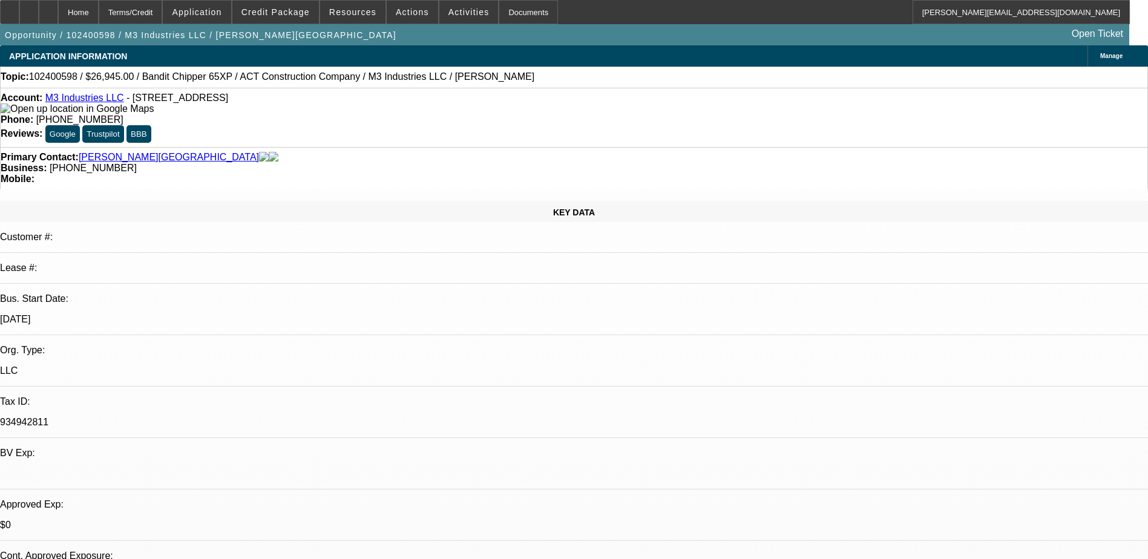
select select "0.15"
select select "2"
select select "0"
select select "6"
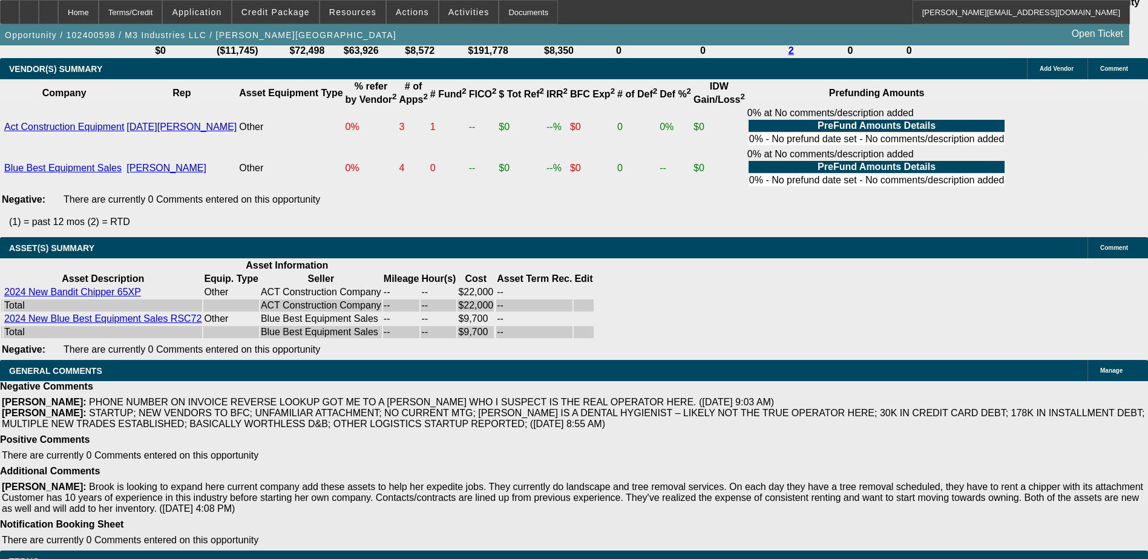
scroll to position [2285, 0]
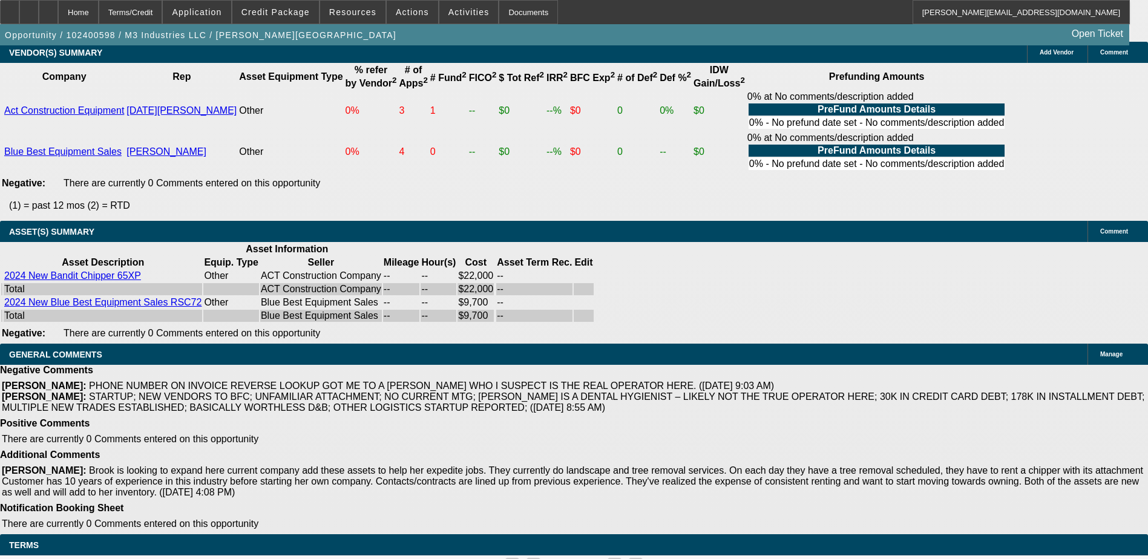
drag, startPoint x: 843, startPoint y: 119, endPoint x: 818, endPoint y: 111, distance: 25.8
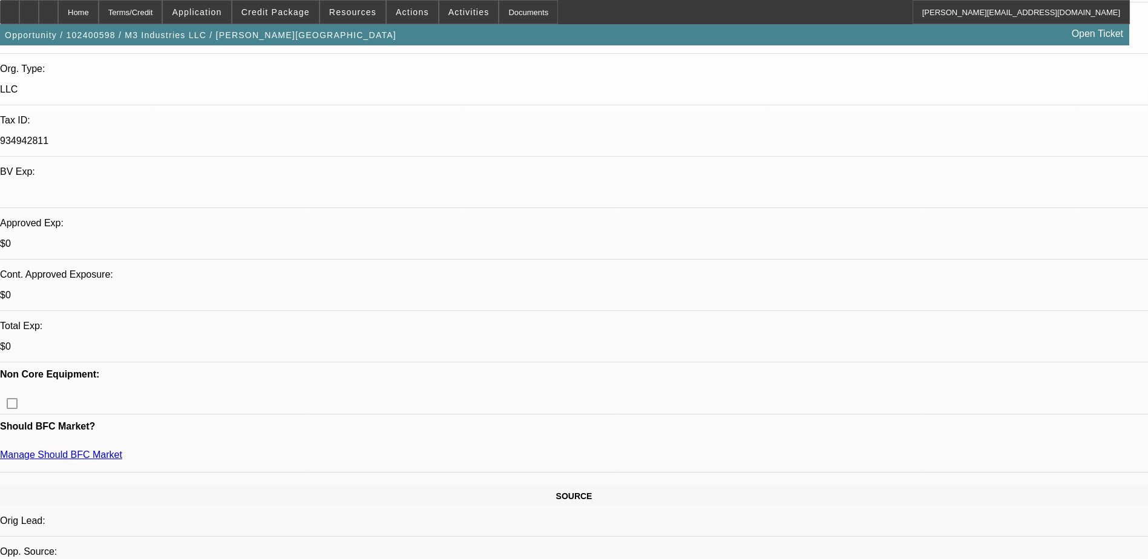
scroll to position [484, 0]
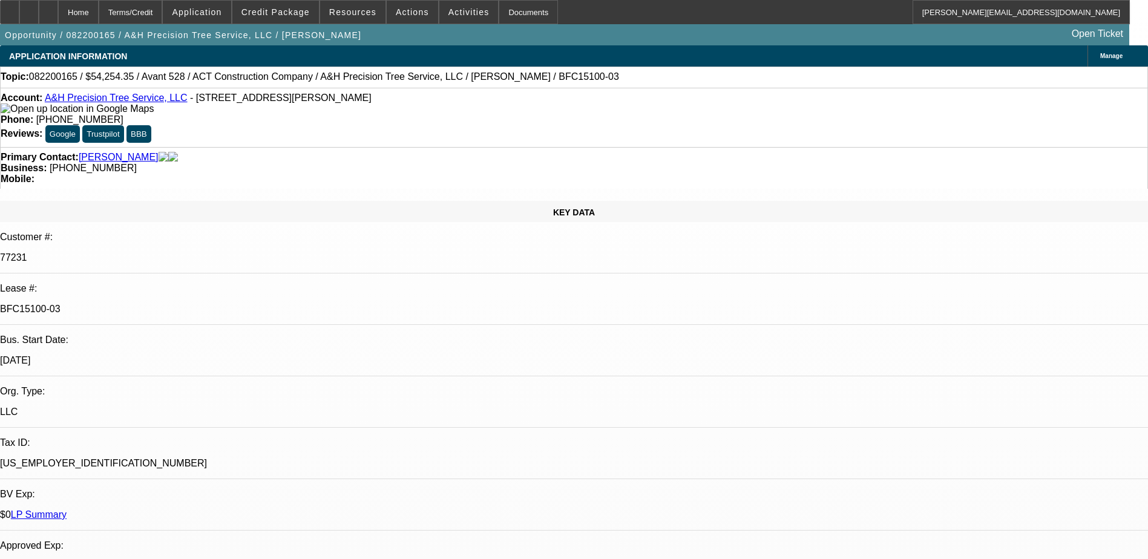
select select "0"
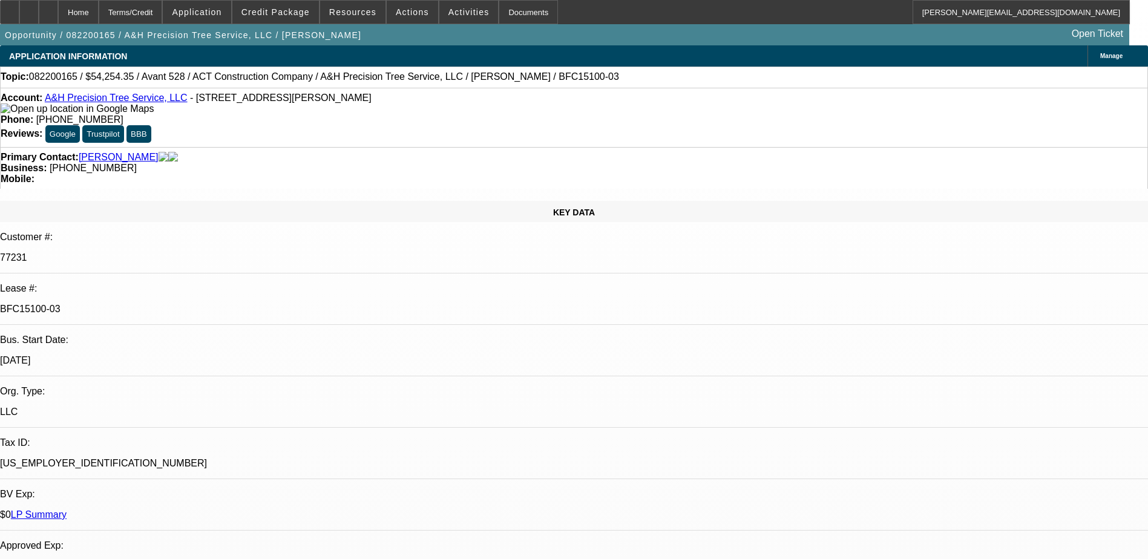
select select "0"
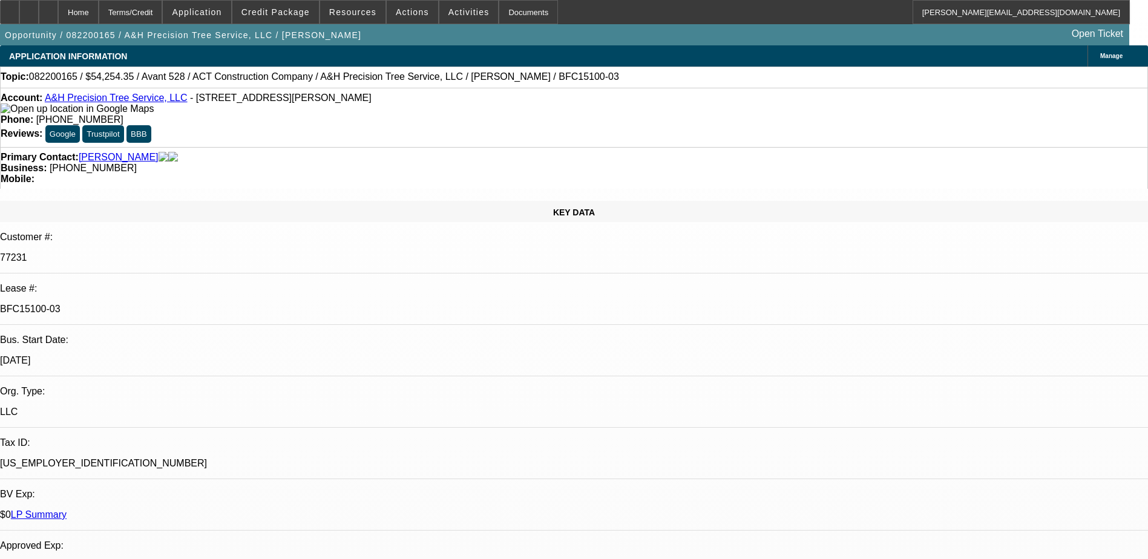
select select "0"
select select "1"
select select "6"
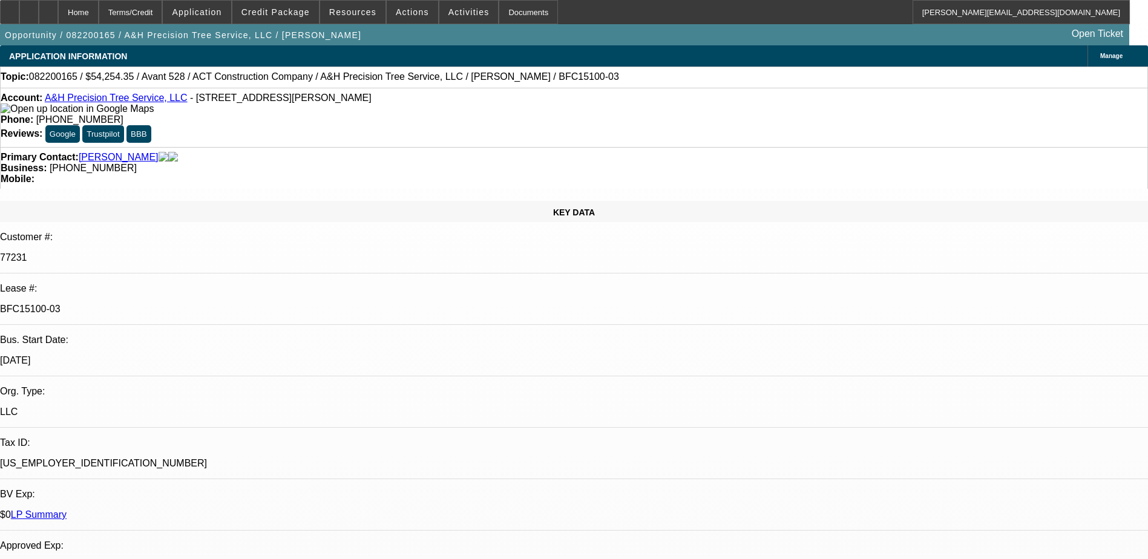
select select "1"
select select "6"
select select "1"
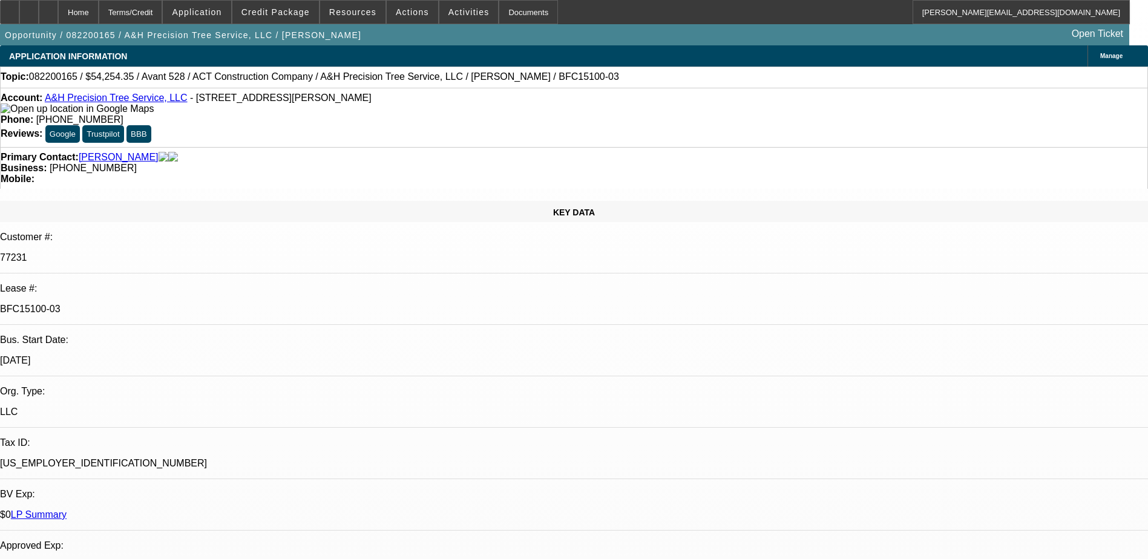
select select "6"
select select "1"
select select "6"
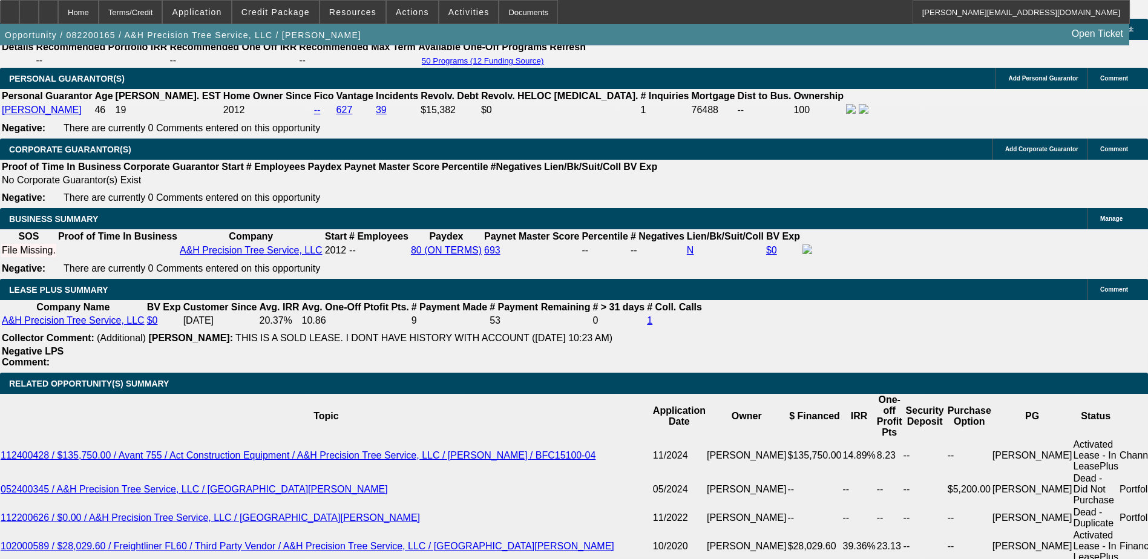
scroll to position [967, 0]
drag, startPoint x: 907, startPoint y: 290, endPoint x: 892, endPoint y: 261, distance: 33.3
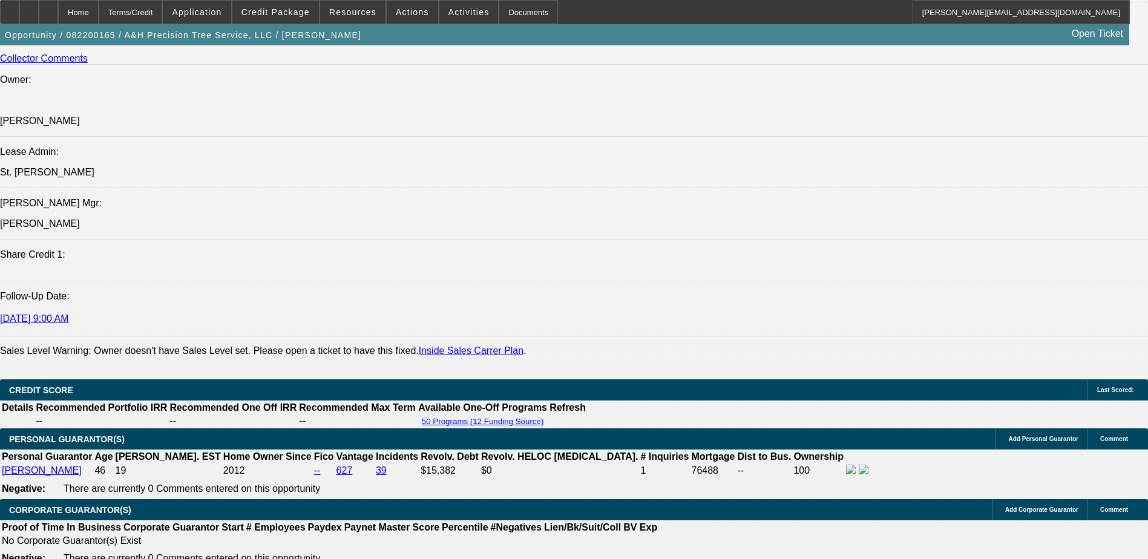
scroll to position [1391, 0]
